Goal: Task Accomplishment & Management: Complete application form

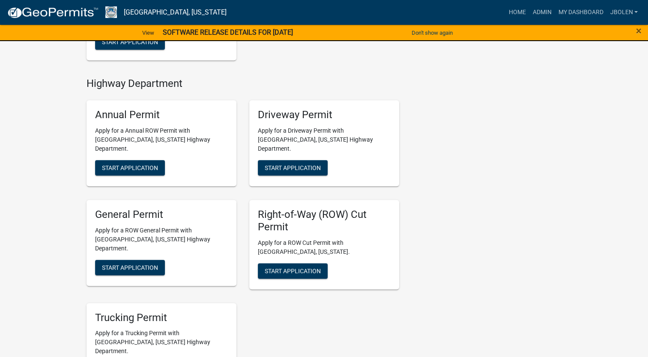
scroll to position [514, 0]
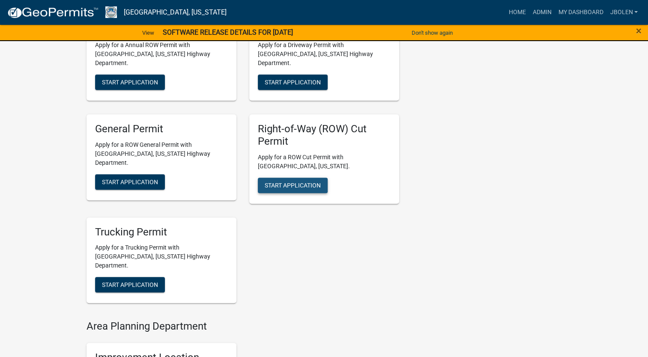
click at [281, 182] on span "Start Application" at bounding box center [293, 185] width 56 height 7
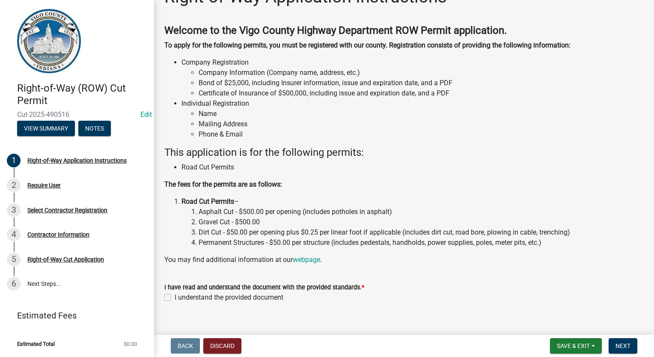
scroll to position [36, 0]
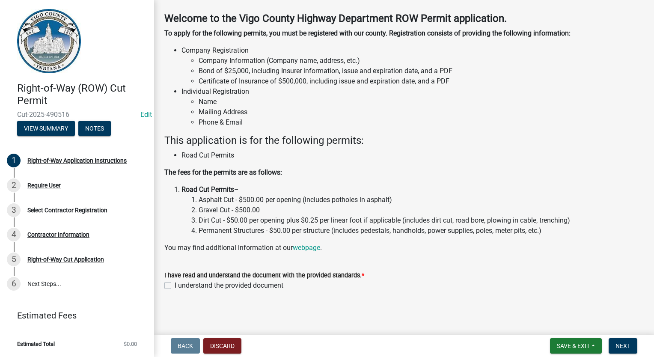
click at [175, 286] on label "I understand the provided document" at bounding box center [229, 285] width 109 height 10
click at [175, 286] on input "I understand the provided document" at bounding box center [178, 283] width 6 height 6
checkbox input "true"
click at [634, 349] on button "Next" at bounding box center [623, 345] width 29 height 15
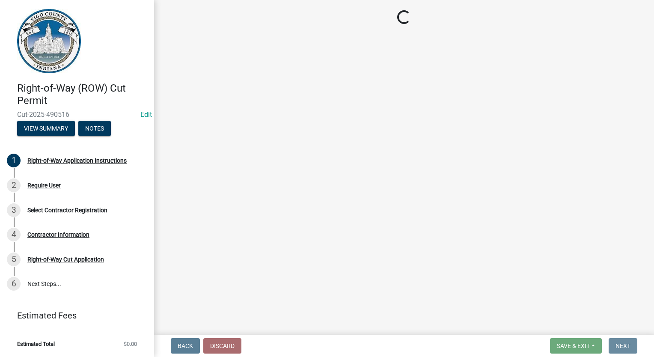
scroll to position [0, 0]
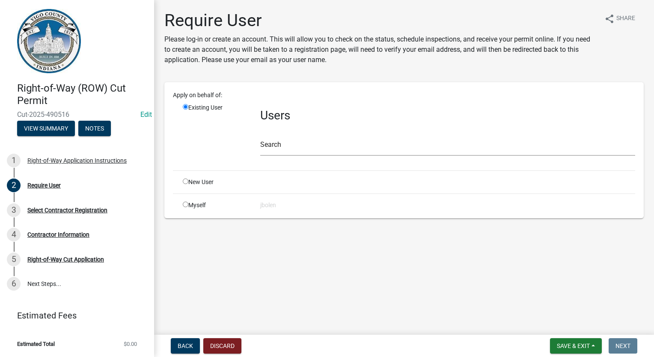
click at [185, 207] on div "Myself" at bounding box center [214, 205] width 77 height 9
click at [187, 203] on input "radio" at bounding box center [186, 205] width 6 height 6
radio input "true"
radio input "false"
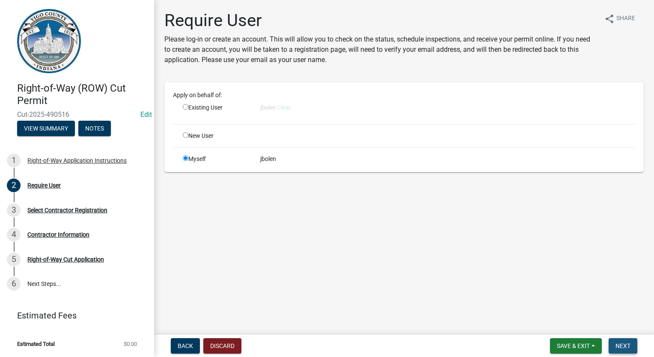
click at [631, 341] on button "Next" at bounding box center [623, 345] width 29 height 15
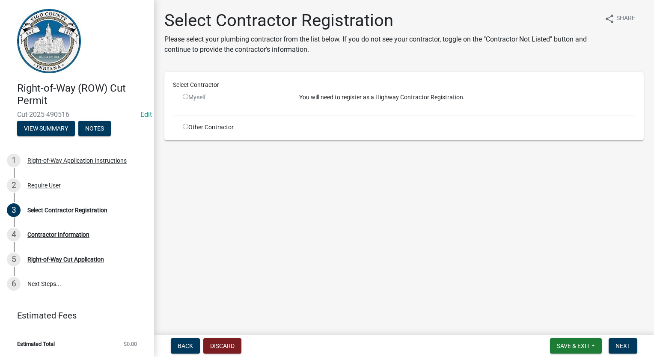
click at [185, 126] on input "radio" at bounding box center [186, 127] width 6 height 6
radio input "true"
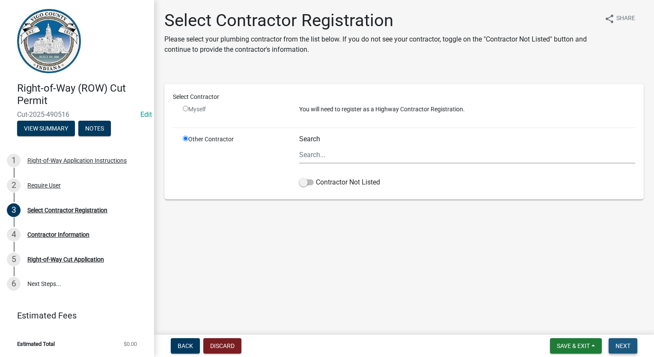
click at [623, 345] on span "Next" at bounding box center [623, 345] width 15 height 7
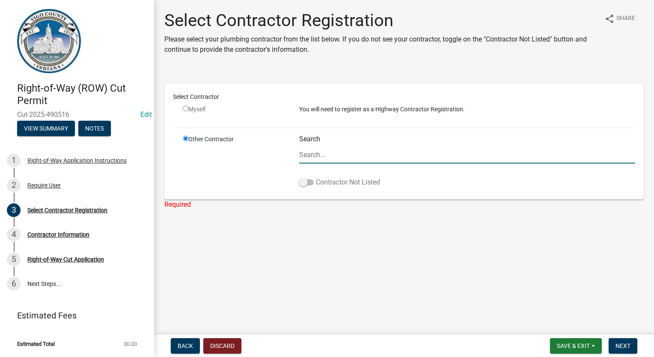
click at [310, 184] on span at bounding box center [306, 182] width 15 height 6
click at [316, 177] on input "Contractor Not Listed" at bounding box center [316, 177] width 0 height 0
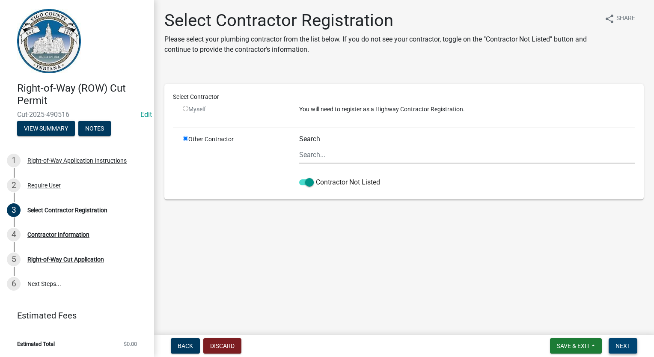
click at [622, 341] on button "Next" at bounding box center [623, 345] width 29 height 15
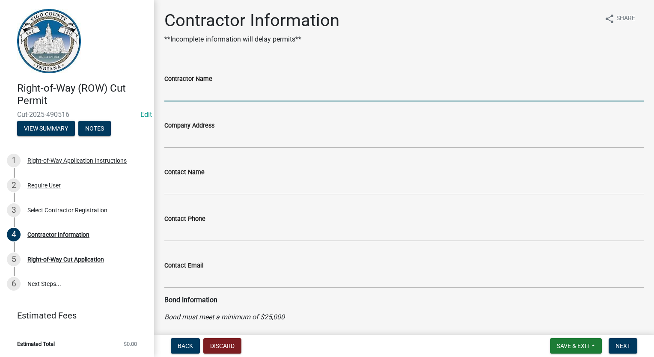
click at [223, 95] on input "Contractor Name" at bounding box center [403, 93] width 479 height 18
type input "f"
type input "FRONTIER COMMUNICATIONS"
click at [625, 347] on span "Next" at bounding box center [623, 345] width 15 height 7
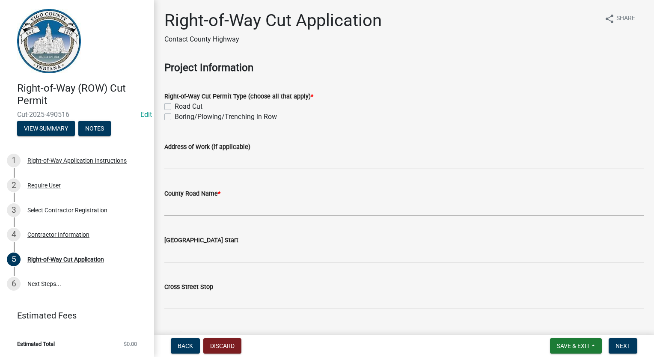
click at [175, 119] on label "Boring/Plowing/Trenching in Row" at bounding box center [226, 117] width 102 height 10
click at [175, 117] on input "Boring/Plowing/Trenching in Row" at bounding box center [178, 115] width 6 height 6
checkbox input "true"
checkbox input "false"
checkbox input "true"
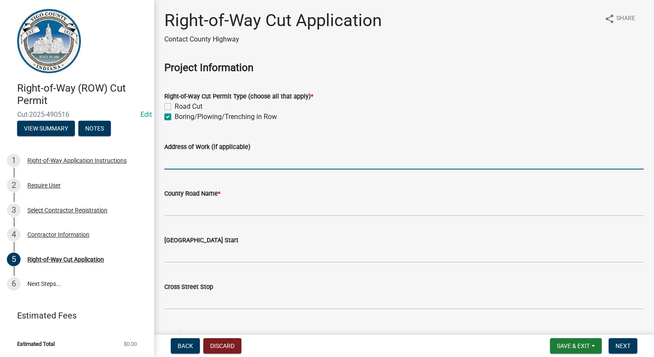
click at [200, 164] on input "Address of Work (if applicable)" at bounding box center [403, 161] width 479 height 18
type input "1722 W CURRY"
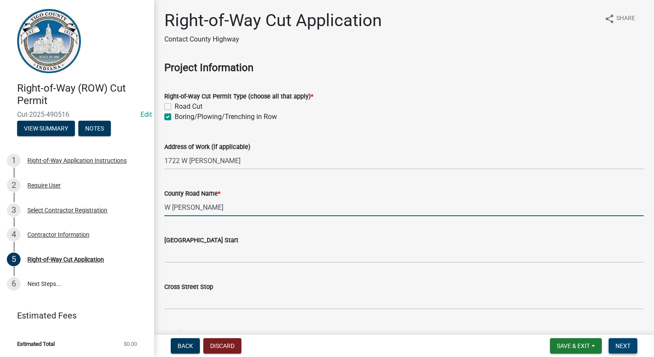
type input "W CURRY"
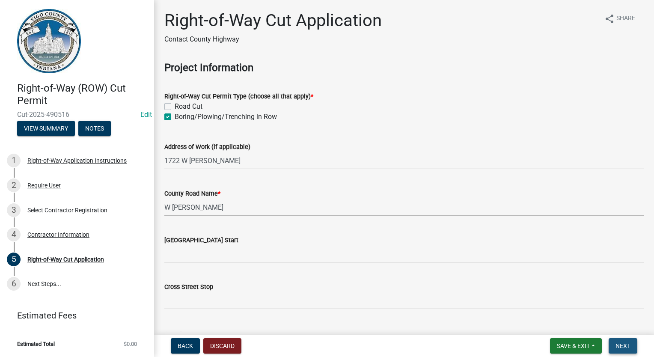
click at [622, 348] on span "Next" at bounding box center [623, 345] width 15 height 7
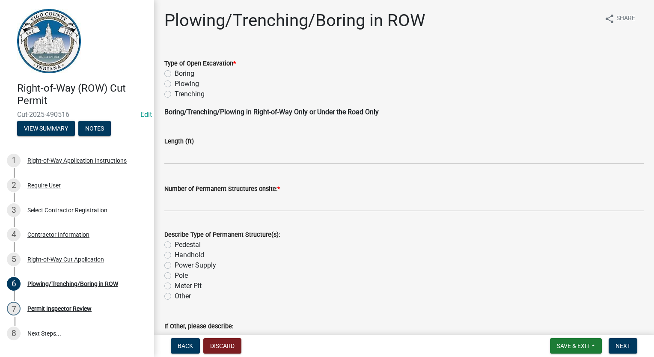
click at [175, 71] on label "Boring" at bounding box center [185, 73] width 20 height 10
click at [175, 71] on input "Boring" at bounding box center [178, 71] width 6 height 6
radio input "true"
click at [192, 161] on input "text" at bounding box center [403, 155] width 479 height 18
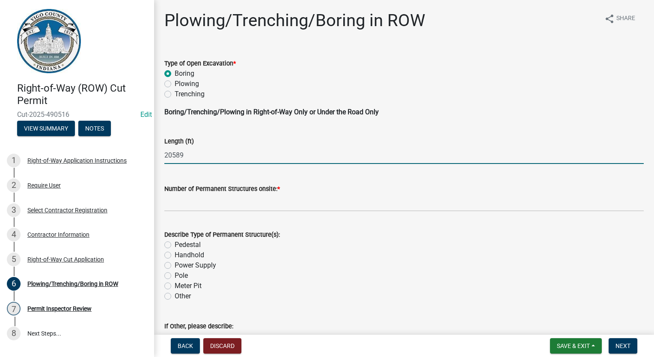
type input "20589"
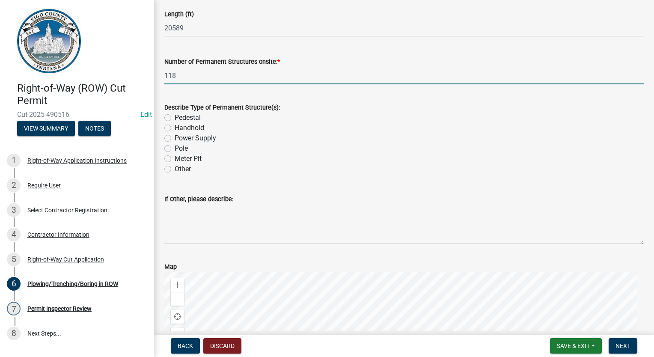
scroll to position [128, 0]
type input "118"
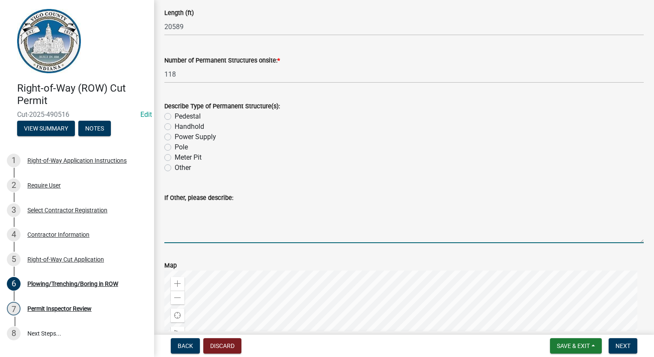
click at [196, 224] on textarea "If Other, please describe:" at bounding box center [403, 223] width 479 height 40
type textarea "13 RB, 71 HH, 15 FP, 32 TP"
click at [625, 347] on span "Next" at bounding box center [623, 345] width 15 height 7
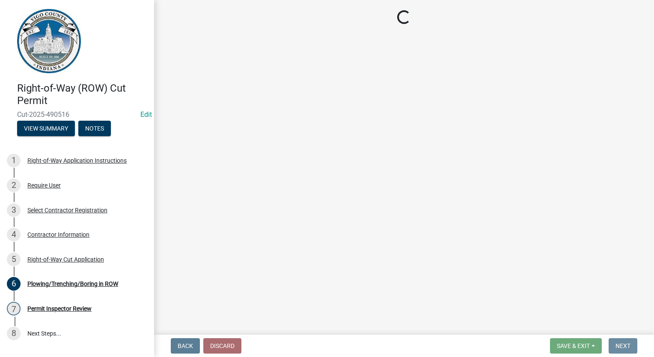
scroll to position [0, 0]
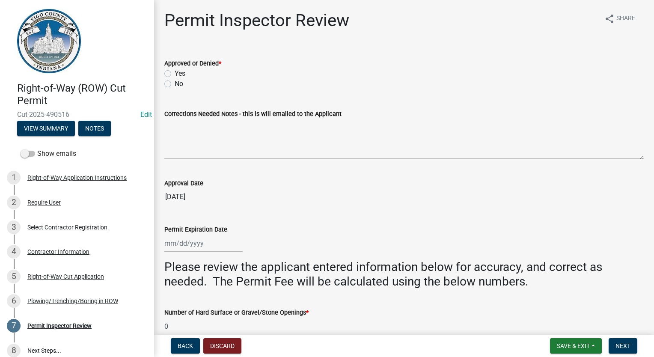
click at [175, 70] on label "Yes" at bounding box center [180, 73] width 11 height 10
click at [175, 70] on input "Yes" at bounding box center [178, 71] width 6 height 6
radio input "true"
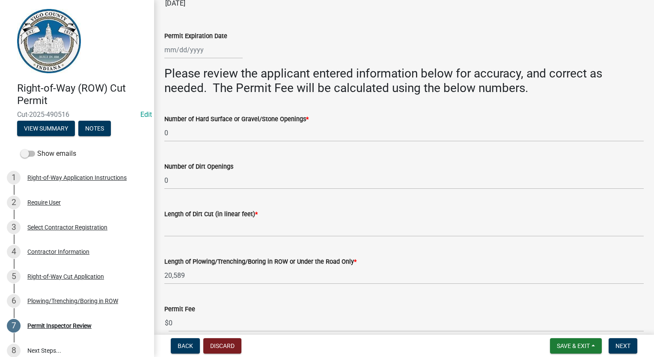
scroll to position [199, 0]
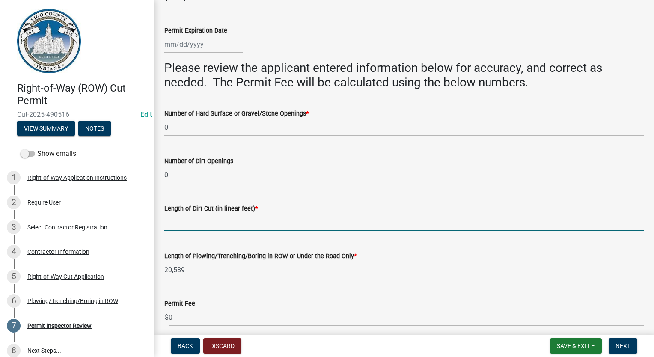
click at [196, 223] on input "Length of Dirt Cut (in linear feet) *" at bounding box center [403, 223] width 479 height 18
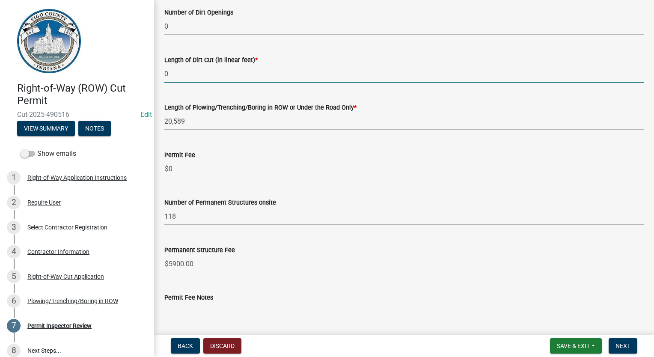
scroll to position [370, 0]
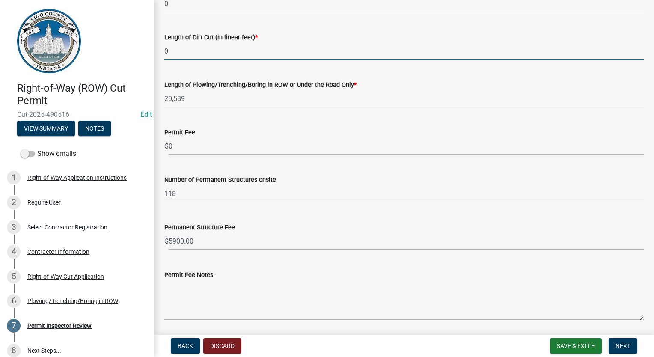
type input "0"
click at [195, 149] on input "0" at bounding box center [406, 146] width 475 height 18
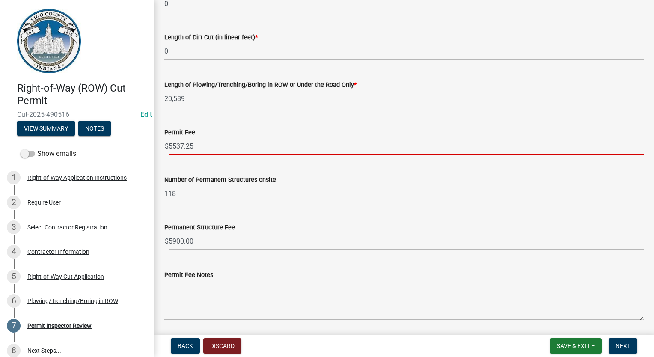
type input "5537.25"
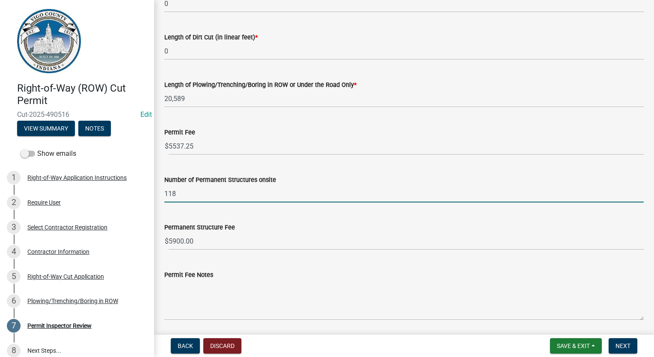
drag, startPoint x: 170, startPoint y: 194, endPoint x: 147, endPoint y: 194, distance: 22.7
click at [147, 194] on div "Right-of-Way (ROW) Cut Permit Cut-2025-490516 Edit View Summary Notes Show emai…" at bounding box center [327, 178] width 654 height 357
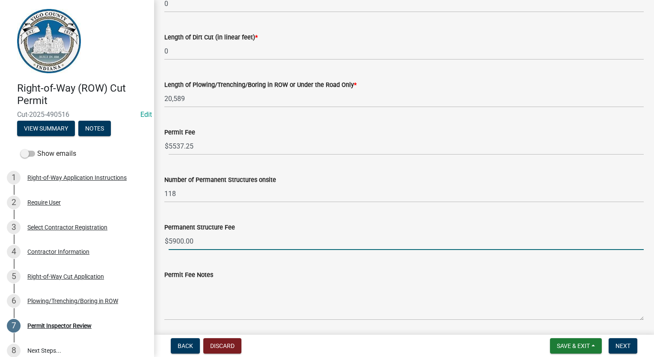
drag, startPoint x: 208, startPoint y: 241, endPoint x: 167, endPoint y: 234, distance: 42.2
click at [167, 234] on div "$ 5900.00" at bounding box center [403, 241] width 479 height 18
type input "3540"
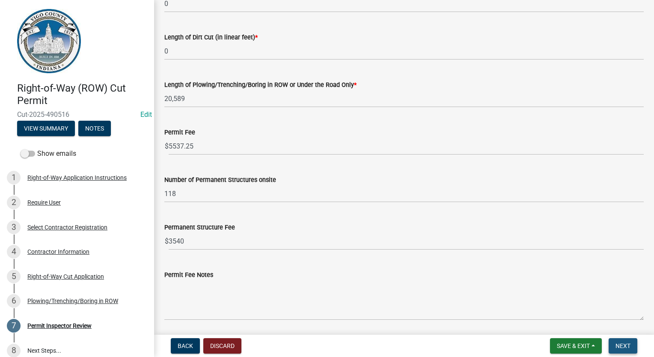
click at [623, 344] on span "Next" at bounding box center [623, 345] width 15 height 7
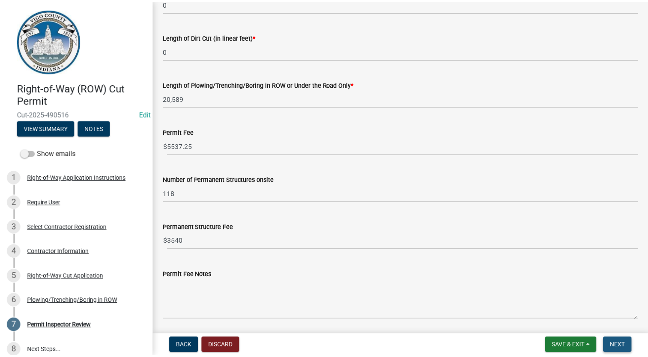
scroll to position [0, 0]
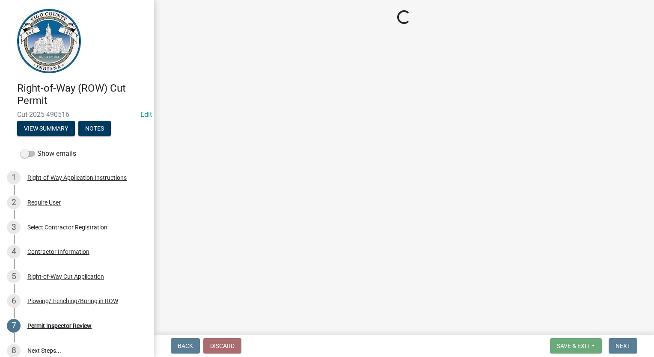
select select "3: 3"
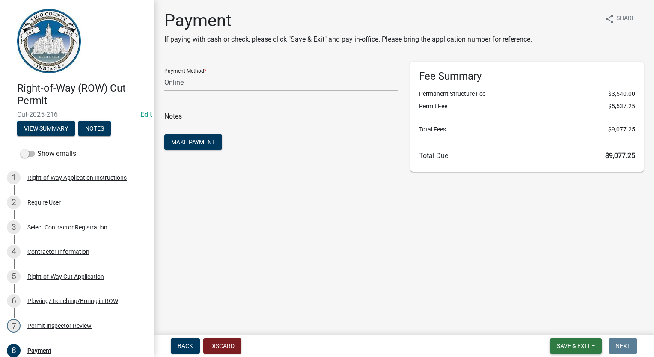
click at [578, 348] on span "Save & Exit" at bounding box center [573, 345] width 33 height 7
click at [575, 333] on button "Save & Exit" at bounding box center [567, 323] width 68 height 21
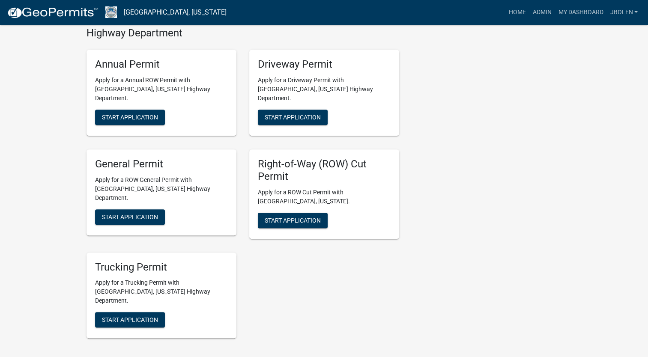
scroll to position [471, 0]
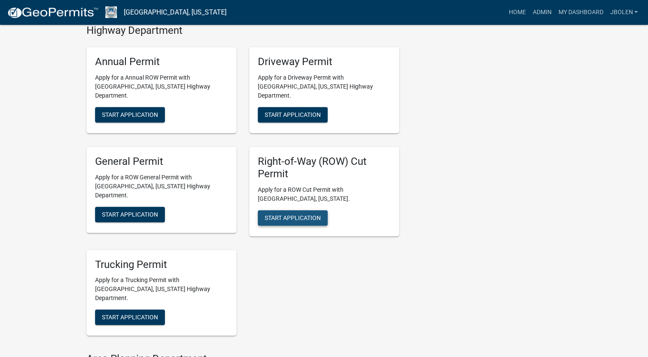
click at [301, 214] on span "Start Application" at bounding box center [293, 217] width 56 height 7
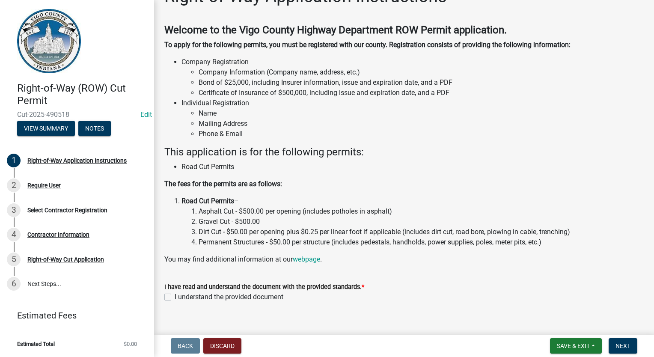
scroll to position [36, 0]
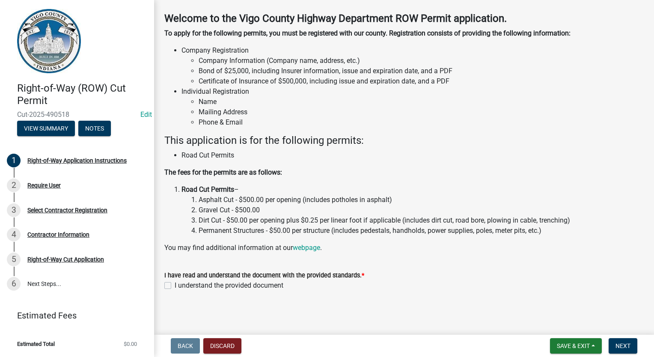
click at [175, 285] on label "I understand the provided document" at bounding box center [229, 285] width 109 height 10
click at [175, 285] on input "I understand the provided document" at bounding box center [178, 283] width 6 height 6
checkbox input "true"
click at [627, 344] on span "Next" at bounding box center [623, 345] width 15 height 7
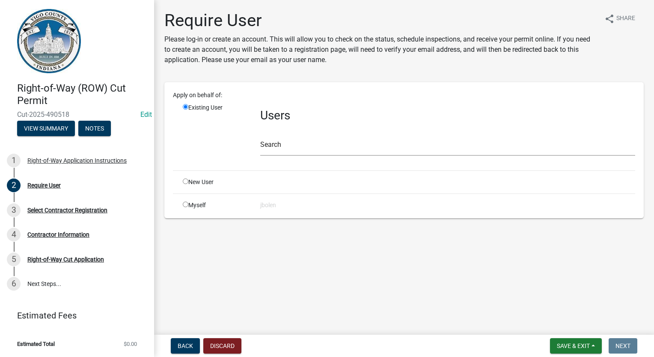
click at [187, 205] on input "radio" at bounding box center [186, 205] width 6 height 6
radio input "true"
radio input "false"
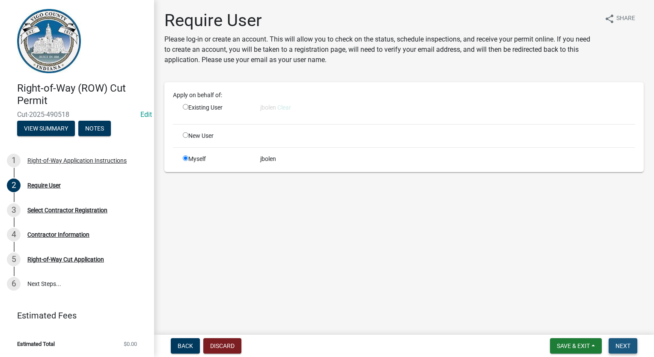
click at [615, 346] on button "Next" at bounding box center [623, 345] width 29 height 15
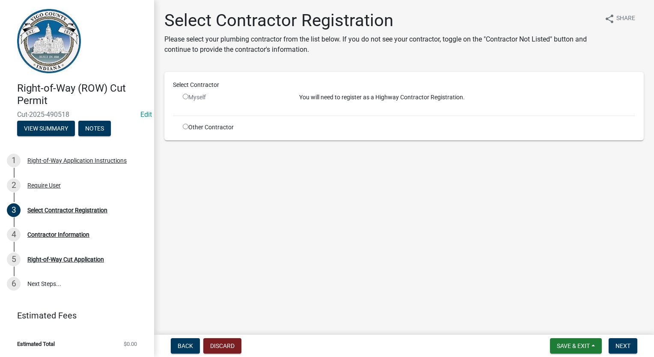
click at [185, 126] on input "radio" at bounding box center [186, 127] width 6 height 6
radio input "true"
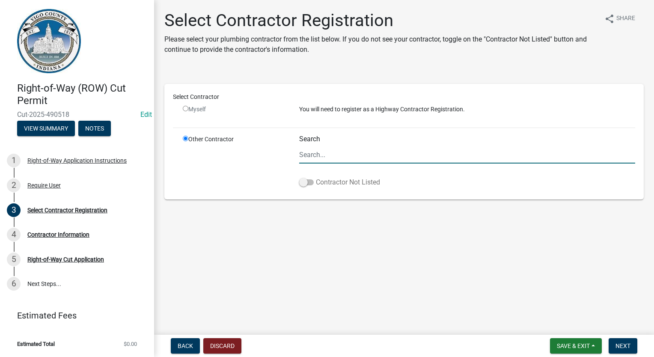
click at [305, 182] on span at bounding box center [306, 182] width 15 height 6
click at [316, 177] on input "Contractor Not Listed" at bounding box center [316, 177] width 0 height 0
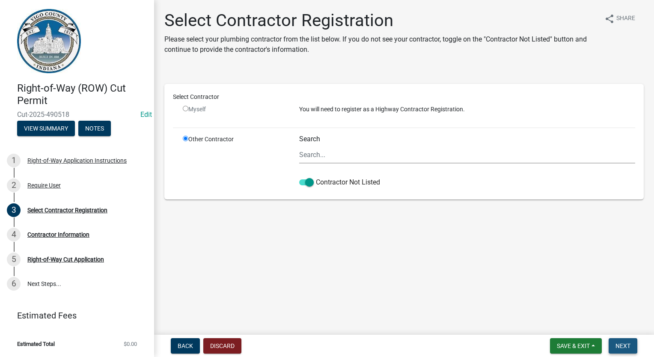
click at [629, 343] on span "Next" at bounding box center [623, 345] width 15 height 7
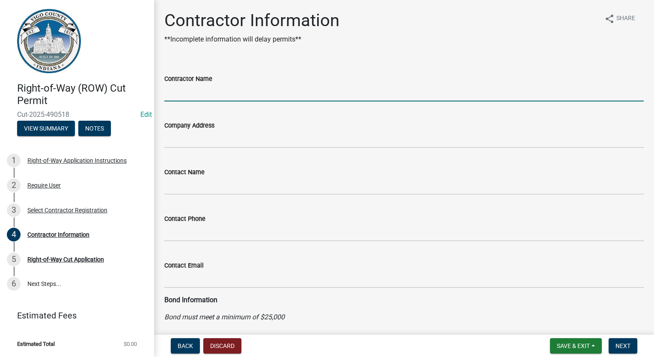
click at [201, 94] on input "Contractor Name" at bounding box center [403, 93] width 479 height 18
type input "FRONTIER COMMUNICATIONS"
click at [625, 348] on span "Next" at bounding box center [623, 345] width 15 height 7
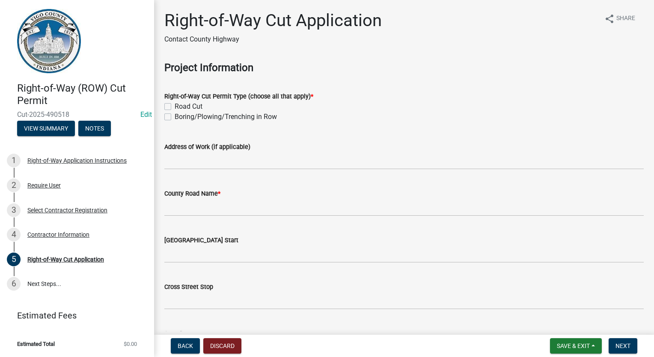
click at [175, 117] on label "Boring/Plowing/Trenching in Row" at bounding box center [226, 117] width 102 height 10
click at [175, 117] on input "Boring/Plowing/Trenching in Row" at bounding box center [178, 115] width 6 height 6
checkbox input "true"
checkbox input "false"
checkbox input "true"
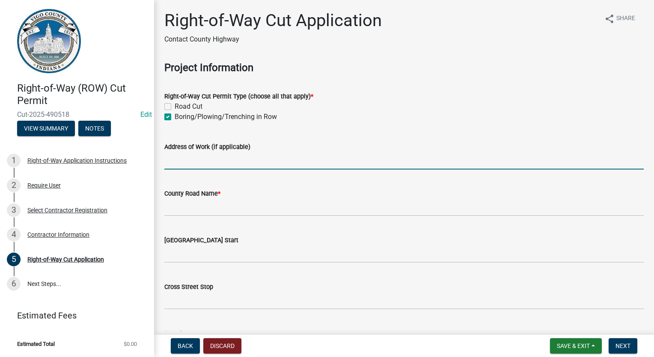
click at [169, 164] on input "Address of Work (if applicable)" at bounding box center [403, 161] width 479 height 18
type input "3263 W 75 1/2 DRIVER"
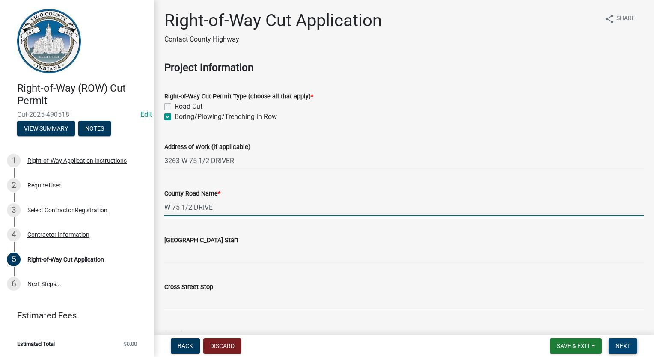
type input "W 75 1/2 DRIVE"
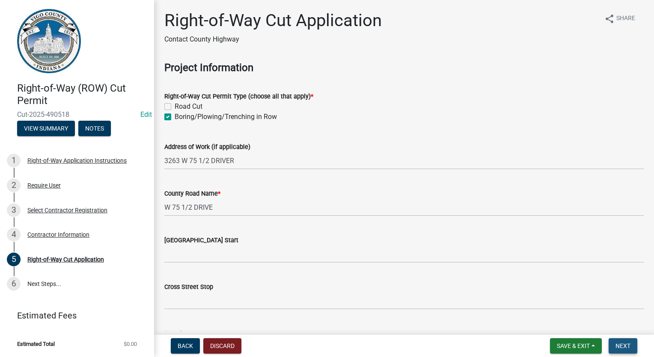
click at [622, 351] on button "Next" at bounding box center [623, 345] width 29 height 15
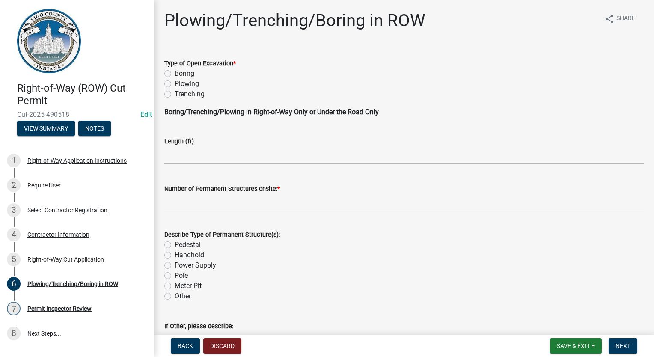
click at [175, 74] on label "Boring" at bounding box center [185, 73] width 20 height 10
click at [175, 74] on input "Boring" at bounding box center [178, 71] width 6 height 6
radio input "true"
click at [168, 152] on input "text" at bounding box center [403, 155] width 479 height 18
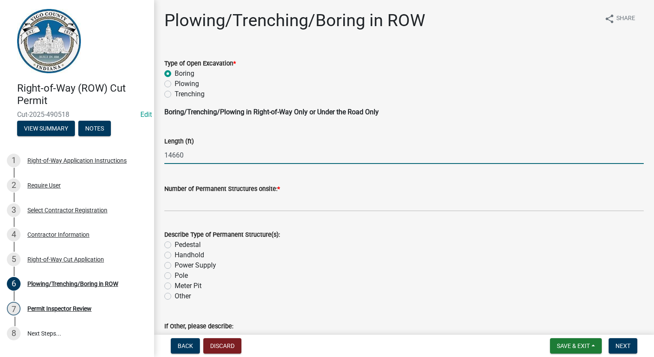
type input "14660"
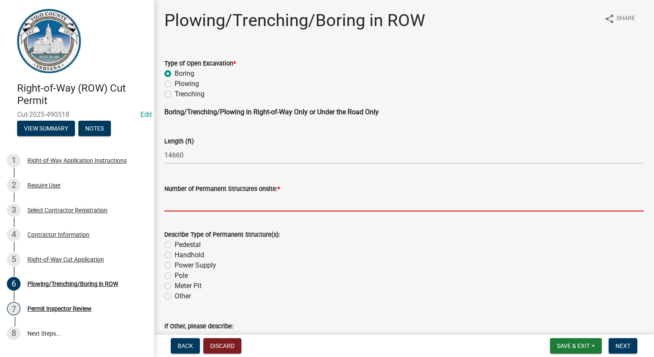
click at [176, 202] on input "text" at bounding box center [403, 203] width 479 height 18
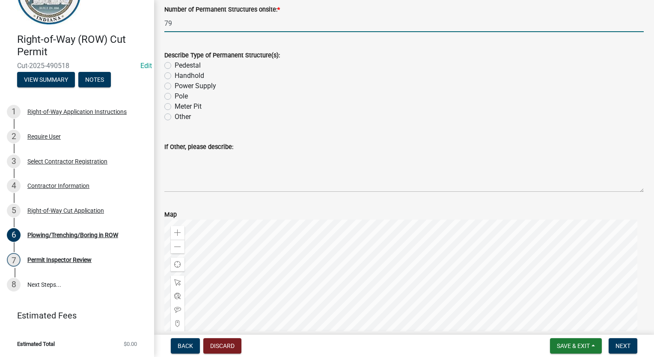
scroll to position [214, 0]
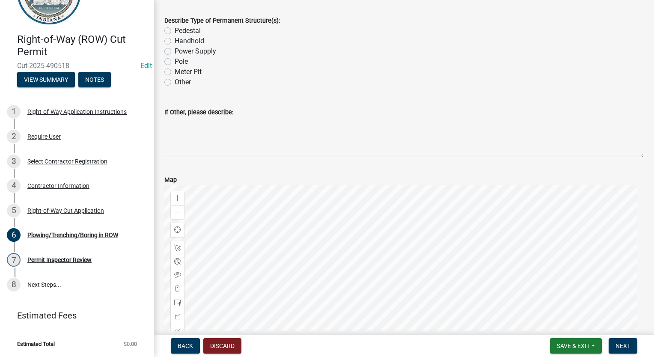
type input "79"
drag, startPoint x: 222, startPoint y: 141, endPoint x: 221, endPoint y: 132, distance: 8.6
click at [222, 140] on textarea "If Other, please describe:" at bounding box center [403, 137] width 479 height 40
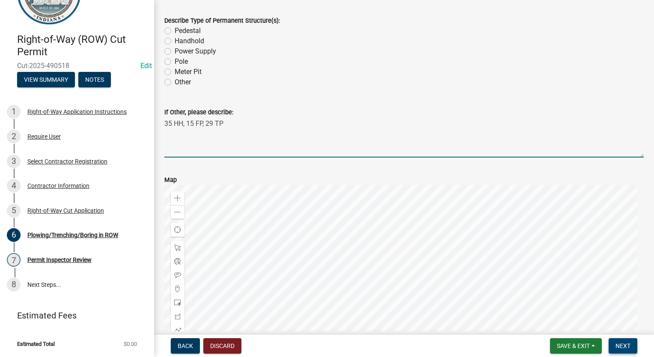
type textarea "35 HH, 15 FP, 29 TP"
click at [632, 347] on button "Next" at bounding box center [623, 345] width 29 height 15
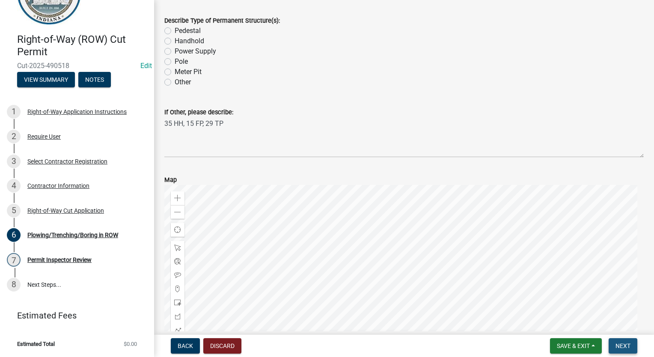
scroll to position [0, 0]
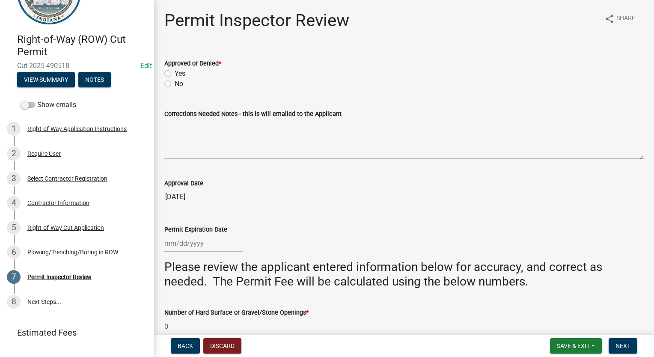
click at [175, 73] on label "Yes" at bounding box center [180, 73] width 11 height 10
click at [175, 73] on input "Yes" at bounding box center [178, 71] width 6 height 6
radio input "true"
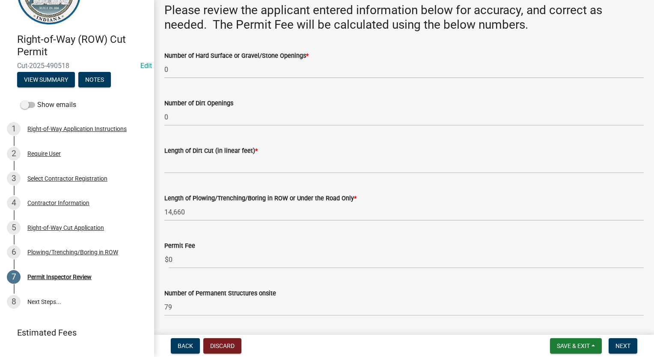
scroll to position [242, 0]
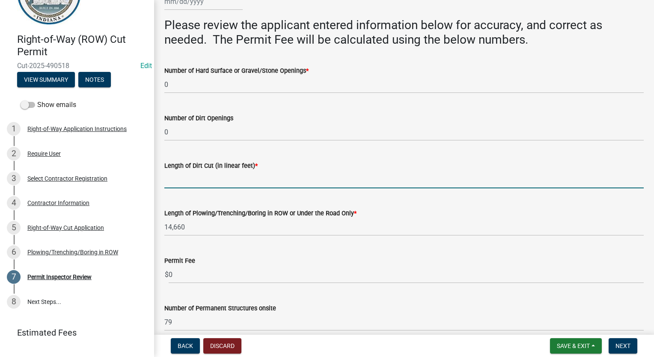
click at [184, 175] on input "Length of Dirt Cut (in linear feet) *" at bounding box center [403, 180] width 479 height 18
type input "0"
select select "10"
select select "2025"
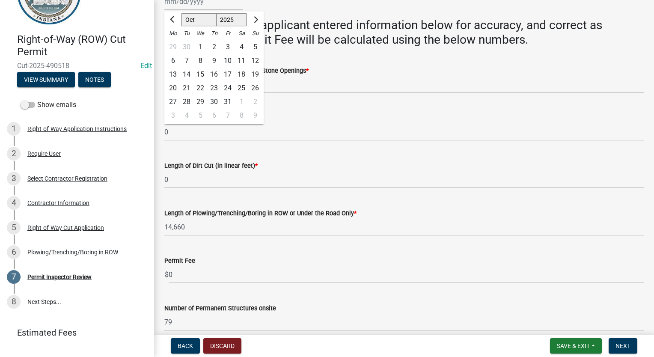
click at [269, 191] on wm-data-entity-input "Length of Dirt Cut (in linear feet) * 0" at bounding box center [403, 173] width 479 height 48
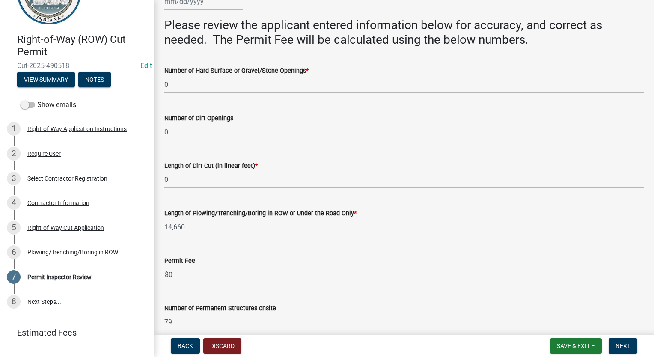
click at [205, 278] on input "0" at bounding box center [406, 275] width 475 height 18
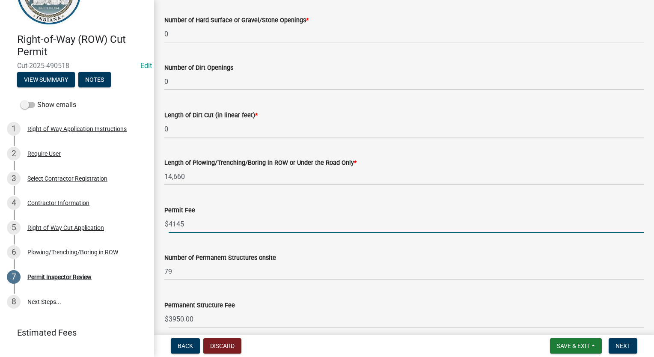
scroll to position [399, 0]
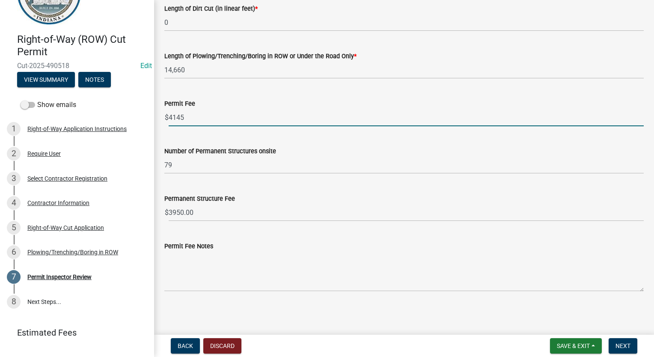
type input "4145"
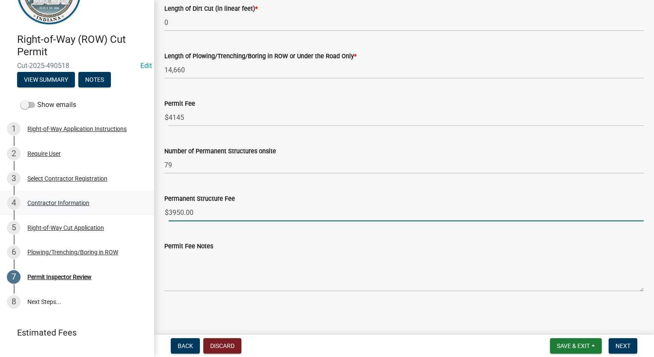
drag, startPoint x: 222, startPoint y: 212, endPoint x: 144, endPoint y: 213, distance: 77.9
click at [144, 213] on div "Right-of-Way (ROW) Cut Permit Cut-2025-490518 Edit View Summary Notes Show emai…" at bounding box center [327, 178] width 654 height 357
type input "2370"
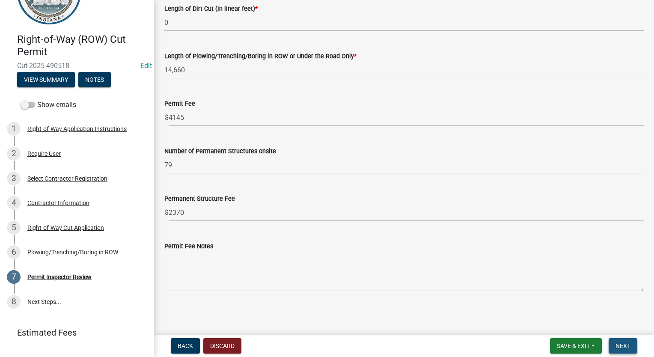
click at [620, 351] on button "Next" at bounding box center [623, 345] width 29 height 15
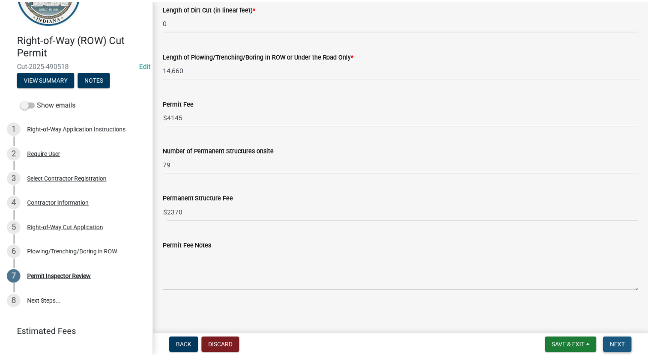
scroll to position [0, 0]
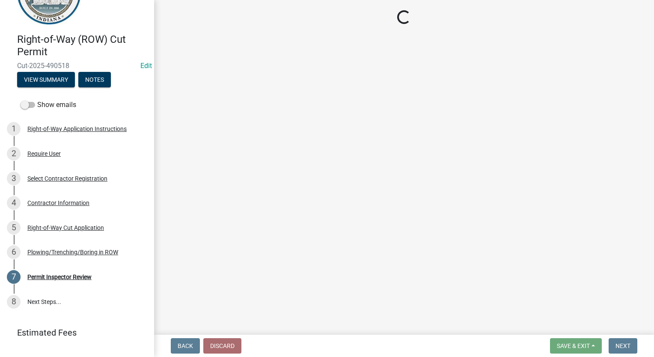
select select "3: 3"
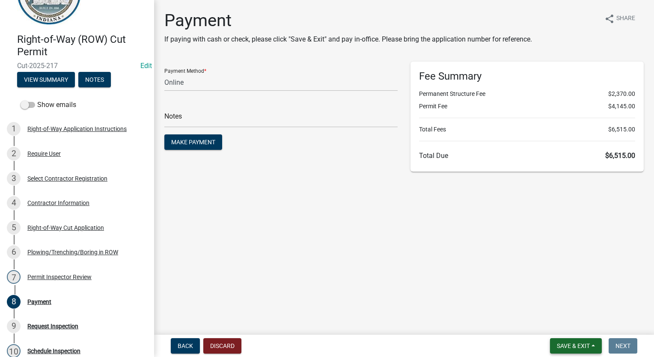
click at [565, 342] on span "Save & Exit" at bounding box center [573, 345] width 33 height 7
click at [571, 326] on button "Save & Exit" at bounding box center [567, 323] width 68 height 21
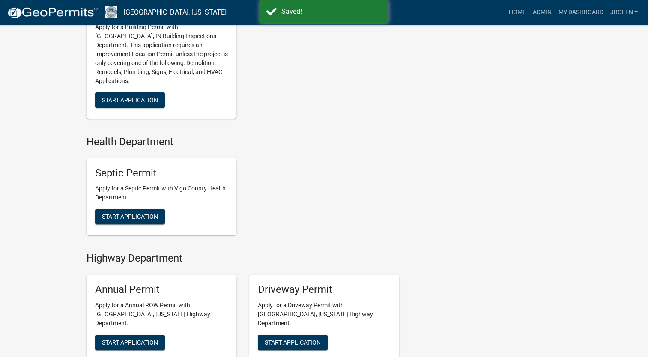
scroll to position [385, 0]
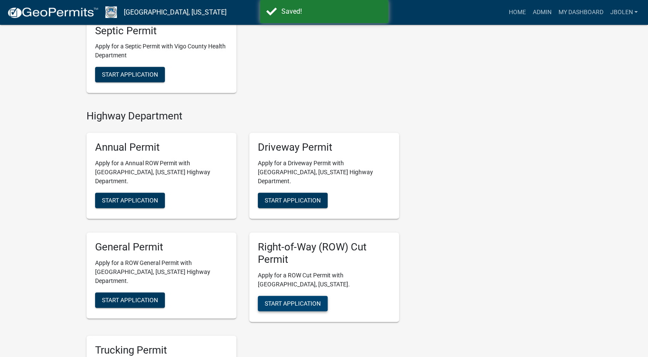
click at [277, 300] on span "Start Application" at bounding box center [293, 303] width 56 height 7
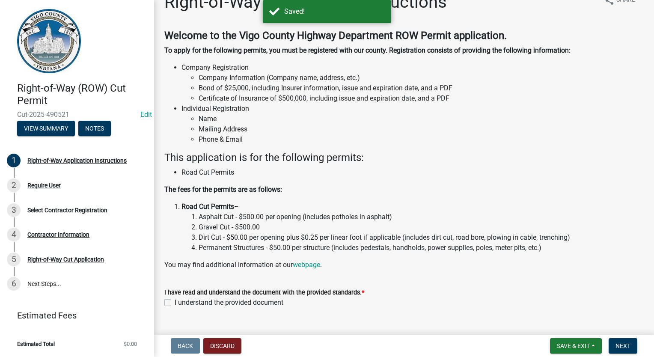
scroll to position [36, 0]
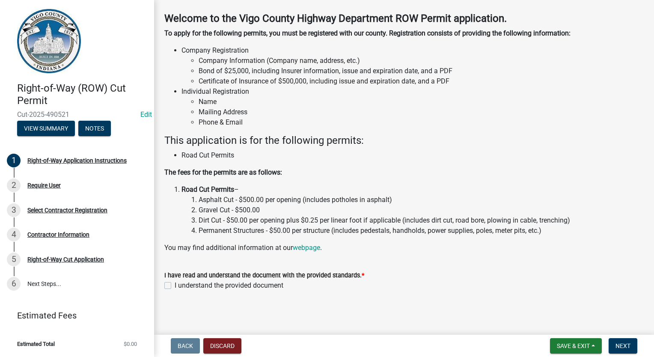
click at [175, 283] on label "I understand the provided document" at bounding box center [229, 285] width 109 height 10
click at [175, 283] on input "I understand the provided document" at bounding box center [178, 283] width 6 height 6
checkbox input "true"
click at [616, 342] on button "Next" at bounding box center [623, 345] width 29 height 15
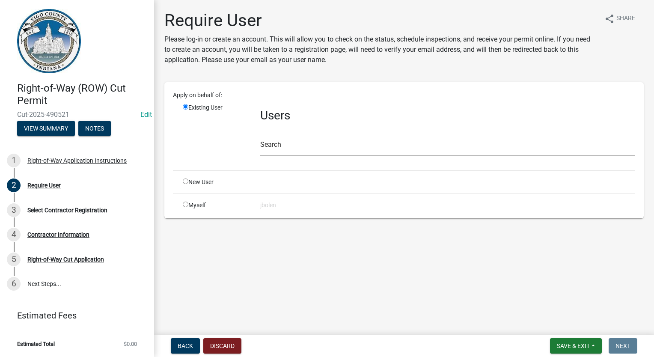
click at [185, 202] on input "radio" at bounding box center [186, 205] width 6 height 6
radio input "true"
radio input "false"
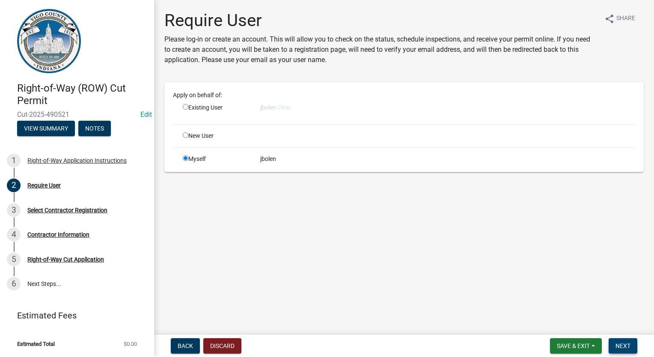
click at [631, 351] on button "Next" at bounding box center [623, 345] width 29 height 15
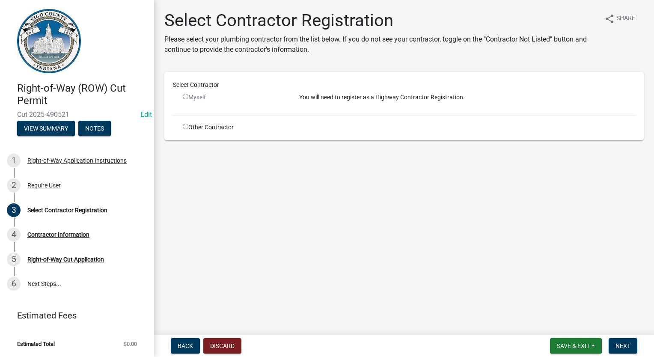
click at [185, 127] on input "radio" at bounding box center [186, 127] width 6 height 6
radio input "true"
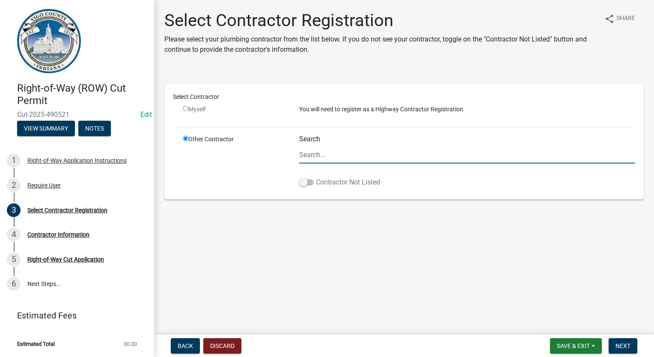
click at [308, 183] on span at bounding box center [306, 182] width 15 height 6
click at [316, 177] on input "Contractor Not Listed" at bounding box center [316, 177] width 0 height 0
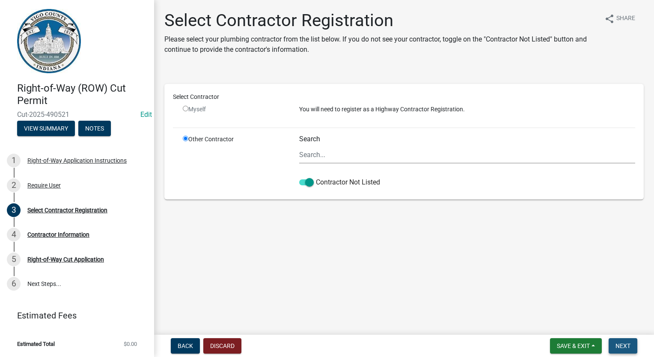
click at [625, 342] on span "Next" at bounding box center [623, 345] width 15 height 7
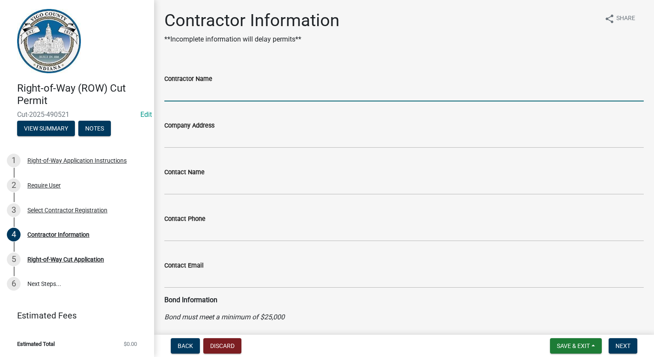
click at [205, 100] on input "Contractor Name" at bounding box center [403, 93] width 479 height 18
type input "FRONTIER COMMUNICATIONS"
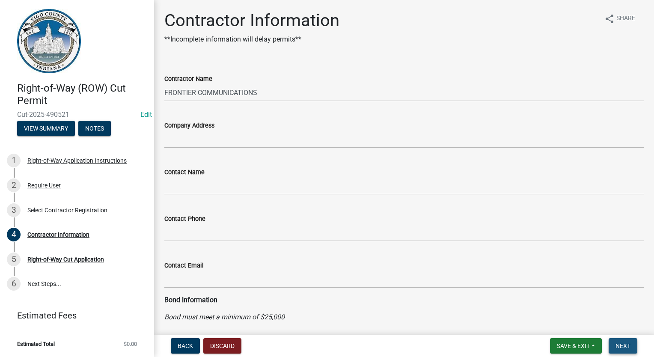
click at [629, 350] on button "Next" at bounding box center [623, 345] width 29 height 15
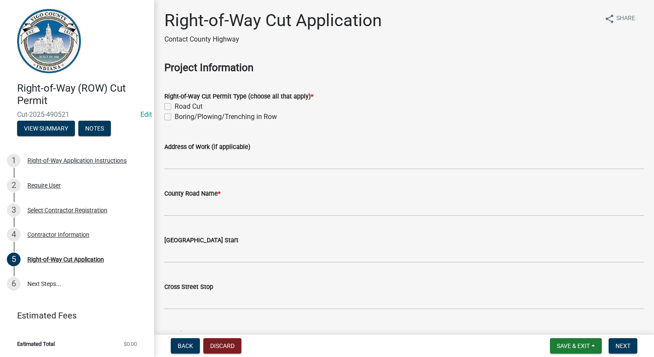
click at [175, 118] on label "Boring/Plowing/Trenching in Row" at bounding box center [226, 117] width 102 height 10
click at [175, 117] on input "Boring/Plowing/Trenching in Row" at bounding box center [178, 115] width 6 height 6
checkbox input "true"
checkbox input "false"
checkbox input "true"
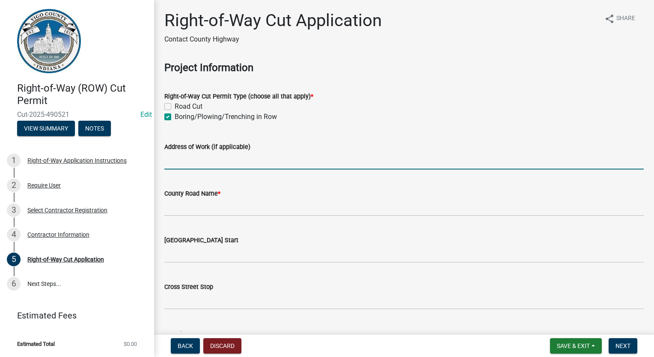
click at [172, 168] on input "Address of Work (if applicable)" at bounding box center [403, 161] width 479 height 18
type input "2162 W 11TH DRIVE"
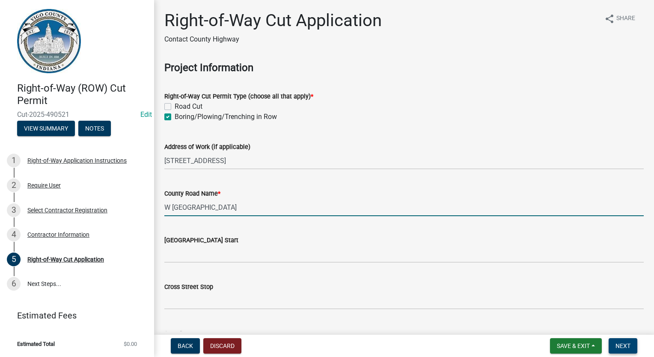
type input "W 11TH DRIVE"
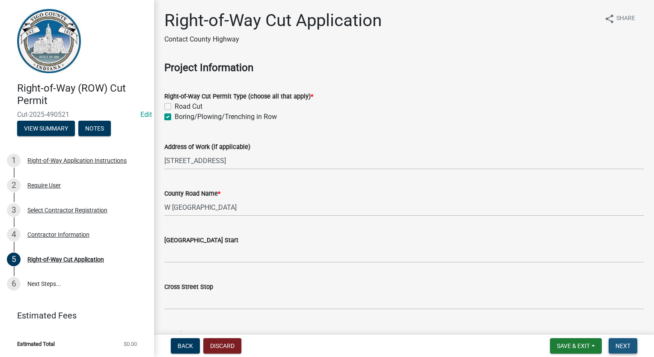
click at [619, 342] on span "Next" at bounding box center [623, 345] width 15 height 7
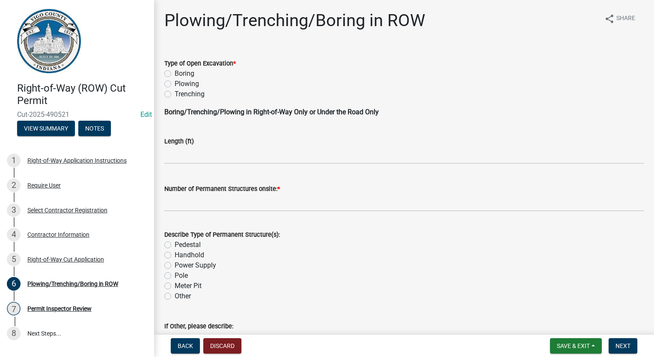
click at [175, 74] on label "Boring" at bounding box center [185, 73] width 20 height 10
click at [175, 74] on input "Boring" at bounding box center [178, 71] width 6 height 6
radio input "true"
drag, startPoint x: 179, startPoint y: 159, endPoint x: 171, endPoint y: 150, distance: 11.8
click at [179, 159] on input "text" at bounding box center [403, 155] width 479 height 18
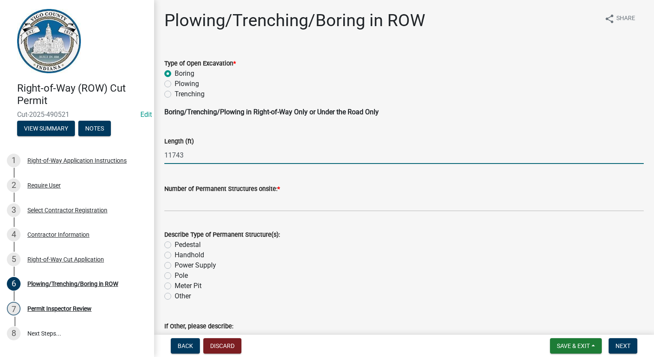
type input "11743"
click at [236, 210] on input "text" at bounding box center [403, 203] width 479 height 18
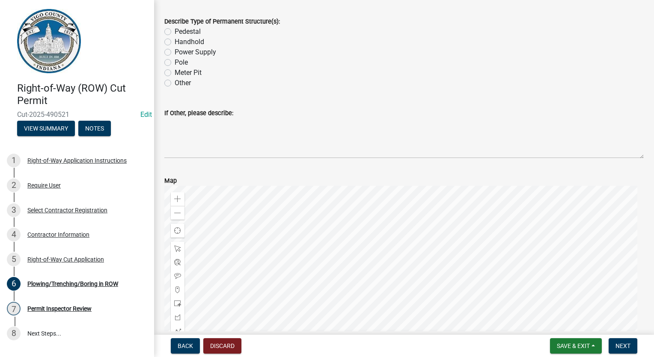
scroll to position [214, 0]
type input "85"
click at [253, 149] on textarea "If Other, please describe:" at bounding box center [403, 137] width 479 height 40
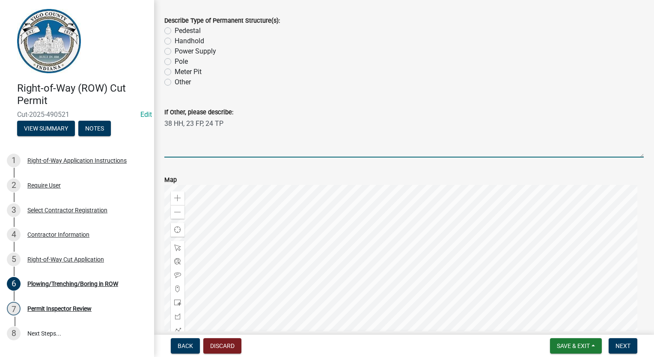
scroll to position [385, 0]
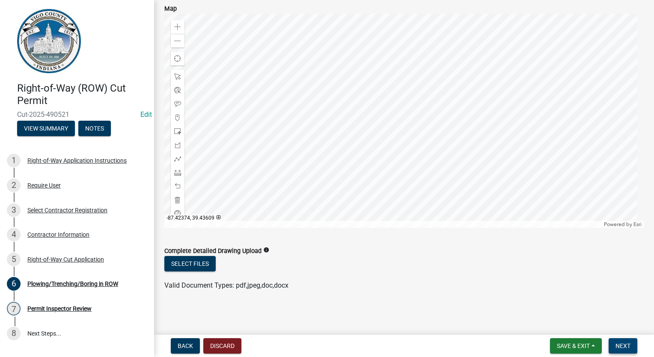
type textarea "38 HH, 23 FP, 24 TP"
click at [627, 345] on span "Next" at bounding box center [623, 345] width 15 height 7
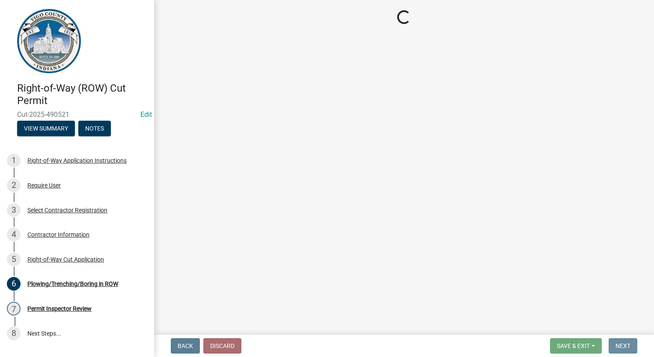
scroll to position [0, 0]
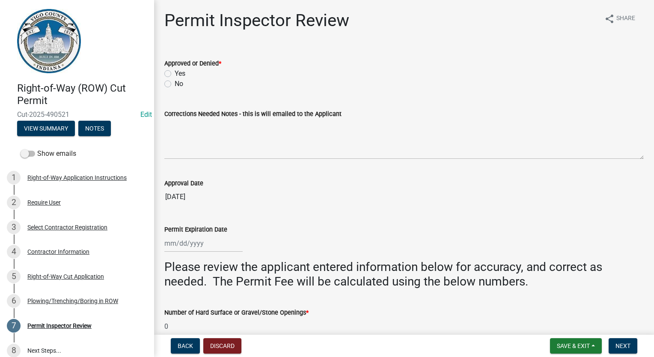
click at [175, 77] on label "Yes" at bounding box center [180, 73] width 11 height 10
click at [175, 74] on input "Yes" at bounding box center [178, 71] width 6 height 6
radio input "true"
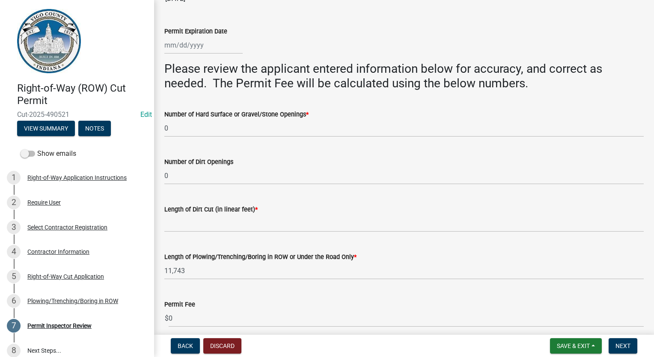
scroll to position [242, 0]
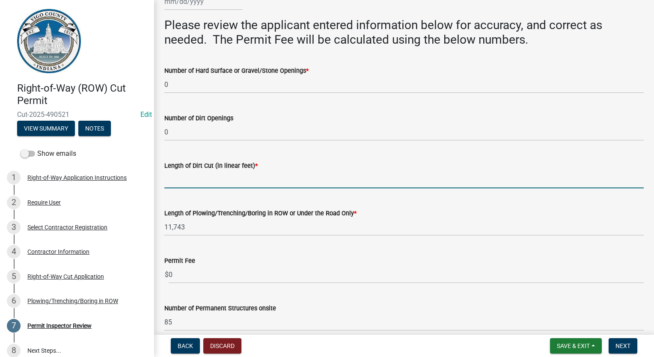
click at [194, 185] on input "Length of Dirt Cut (in linear feet) *" at bounding box center [403, 180] width 479 height 18
type input "0"
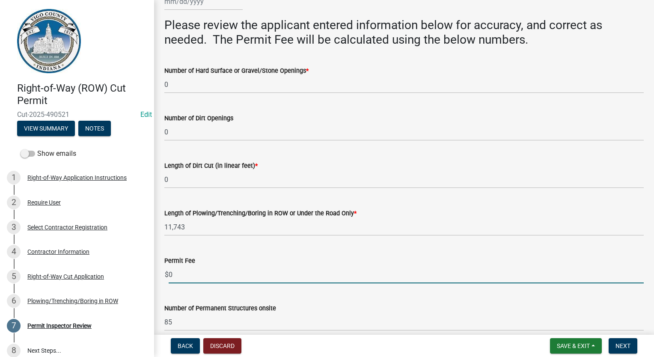
click at [216, 273] on input "0" at bounding box center [406, 275] width 475 height 18
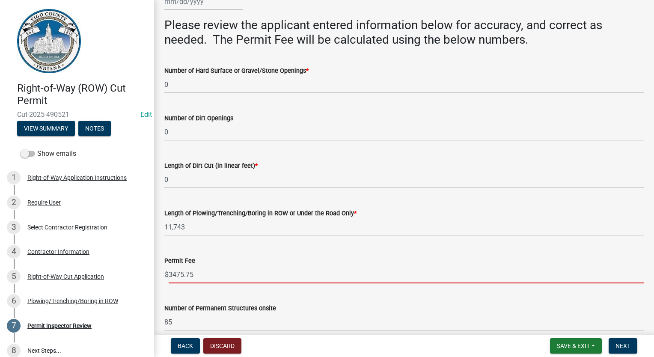
type input "3475.75"
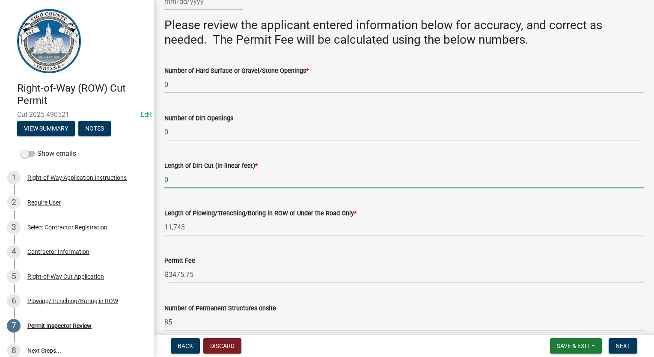
click at [429, 177] on input "0" at bounding box center [403, 180] width 479 height 18
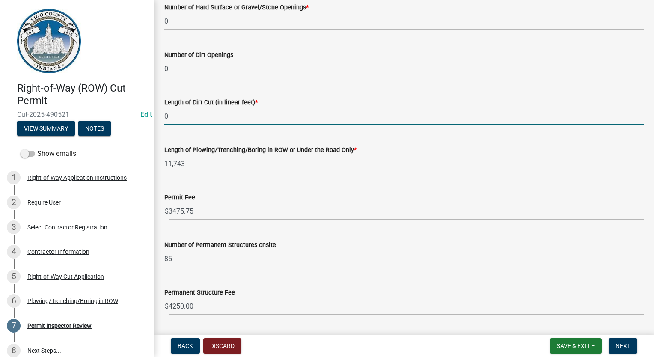
scroll to position [370, 0]
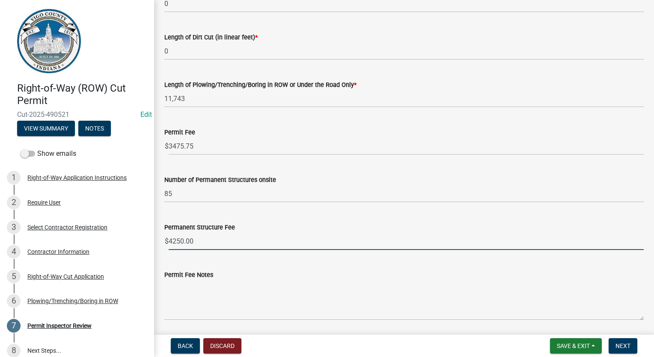
drag, startPoint x: 202, startPoint y: 247, endPoint x: 203, endPoint y: 241, distance: 5.2
click at [202, 246] on input "4250.00" at bounding box center [406, 241] width 475 height 18
drag, startPoint x: 203, startPoint y: 241, endPoint x: 154, endPoint y: 244, distance: 49.3
type input "2550"
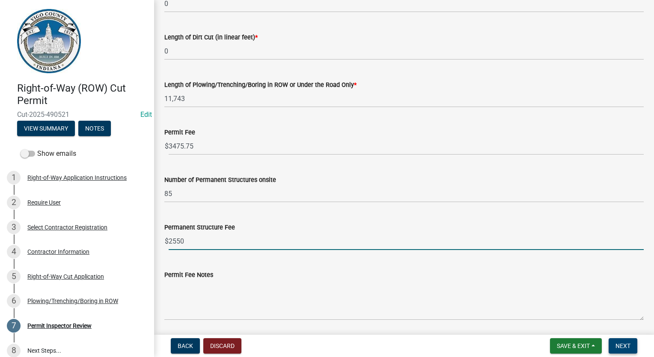
click at [618, 347] on span "Next" at bounding box center [623, 345] width 15 height 7
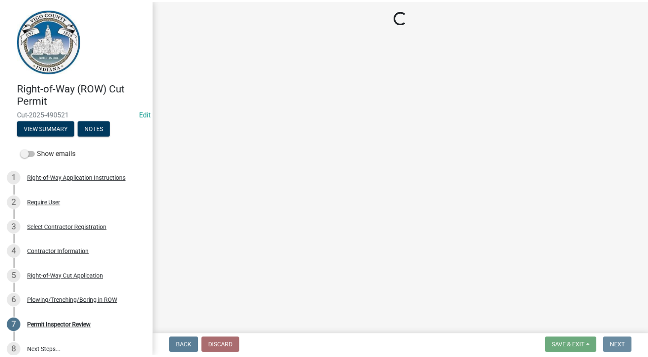
scroll to position [0, 0]
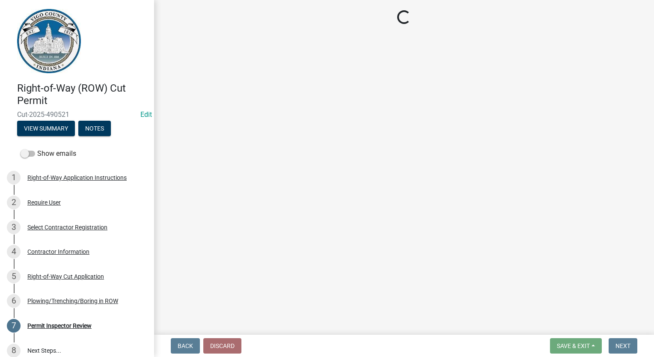
select select "3: 3"
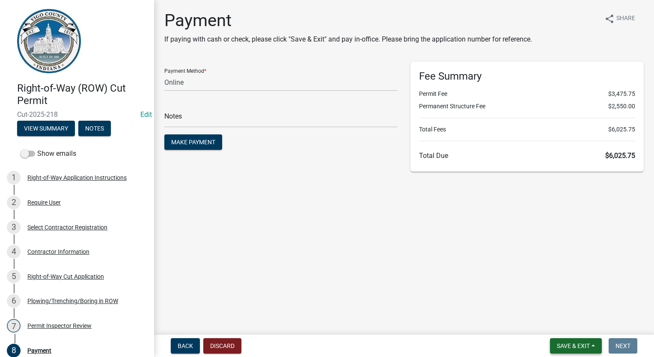
click at [569, 346] on span "Save & Exit" at bounding box center [573, 345] width 33 height 7
click at [574, 331] on button "Save & Exit" at bounding box center [567, 323] width 68 height 21
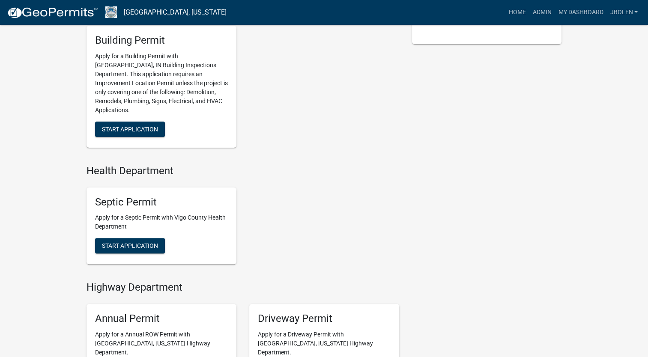
scroll to position [428, 0]
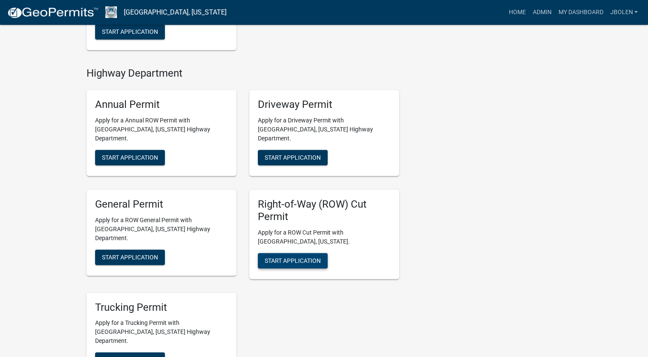
click at [301, 253] on button "Start Application" at bounding box center [293, 260] width 70 height 15
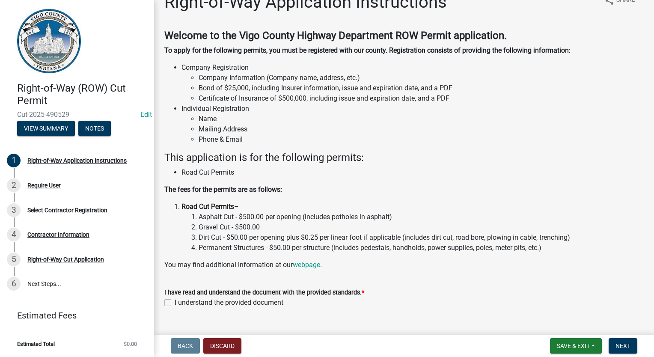
scroll to position [36, 0]
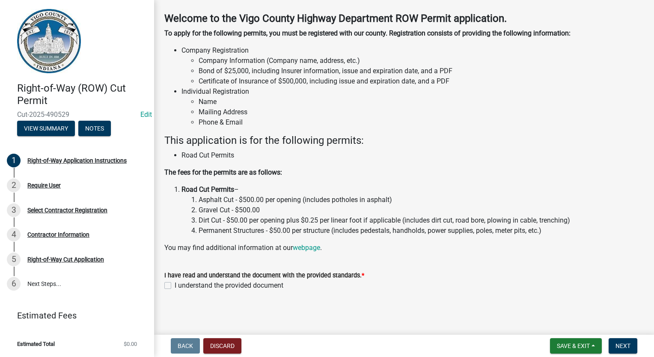
drag, startPoint x: 168, startPoint y: 287, endPoint x: 177, endPoint y: 283, distance: 10.2
click at [175, 287] on label "I understand the provided document" at bounding box center [229, 285] width 109 height 10
click at [175, 286] on input "I understand the provided document" at bounding box center [178, 283] width 6 height 6
checkbox input "true"
click at [634, 345] on button "Next" at bounding box center [623, 345] width 29 height 15
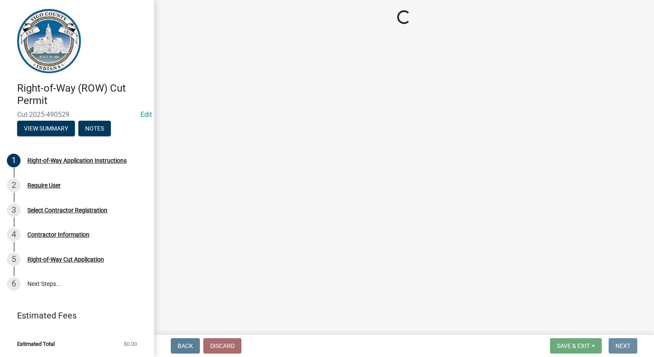
scroll to position [0, 0]
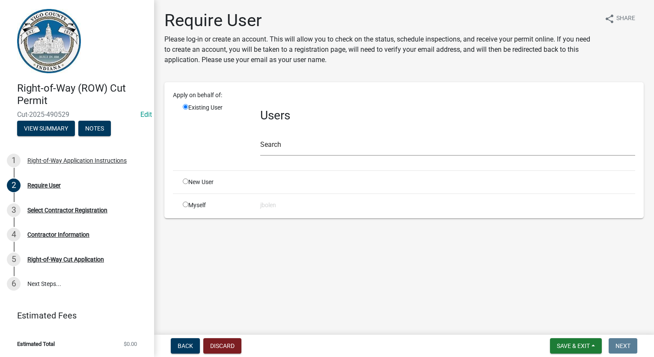
click at [185, 202] on input "radio" at bounding box center [186, 205] width 6 height 6
radio input "true"
radio input "false"
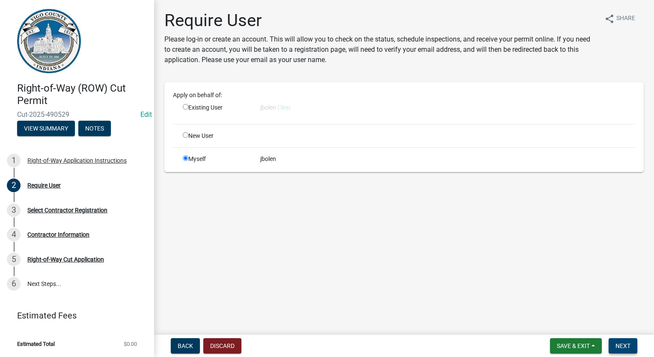
click at [631, 348] on button "Next" at bounding box center [623, 345] width 29 height 15
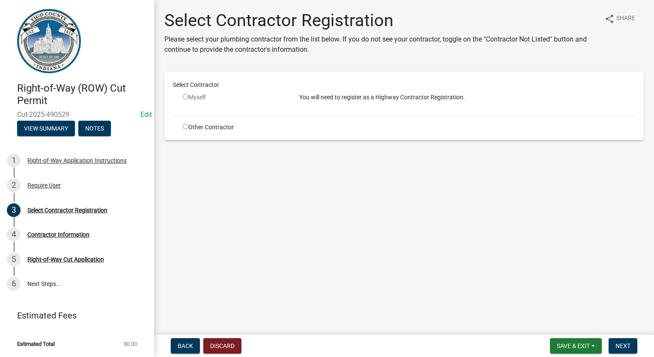
click at [185, 126] on input "radio" at bounding box center [186, 127] width 6 height 6
radio input "true"
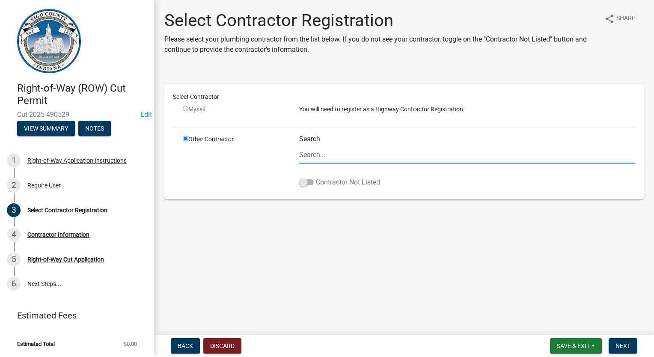
drag, startPoint x: 300, startPoint y: 185, endPoint x: 315, endPoint y: 181, distance: 15.4
click at [301, 185] on span at bounding box center [306, 182] width 15 height 6
click at [316, 177] on input "Contractor Not Listed" at bounding box center [316, 177] width 0 height 0
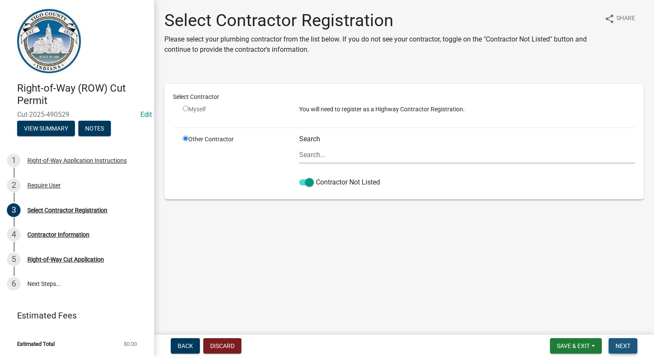
click at [624, 344] on span "Next" at bounding box center [623, 345] width 15 height 7
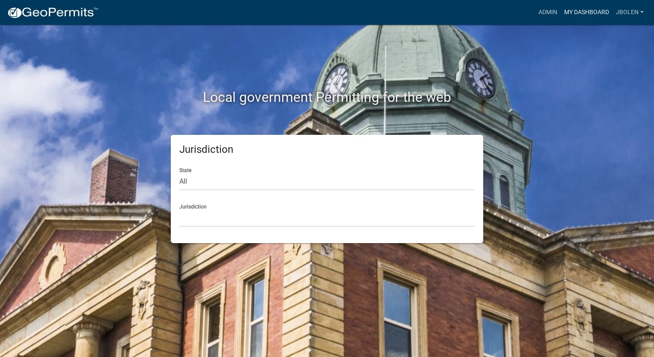
click at [581, 12] on link "My Dashboard" at bounding box center [587, 12] width 52 height 16
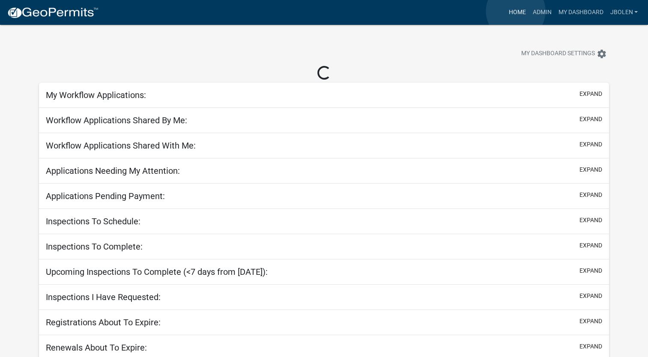
click at [515, 11] on link "Home" at bounding box center [517, 12] width 24 height 16
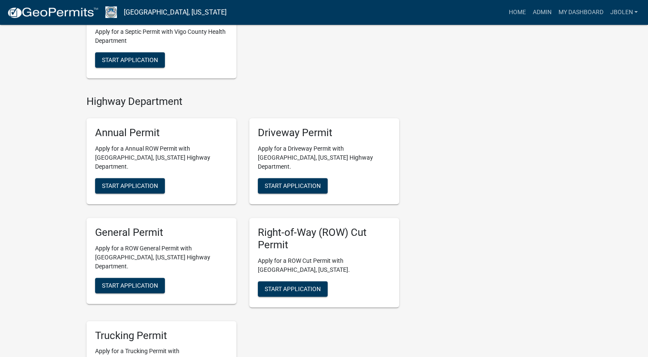
scroll to position [385, 0]
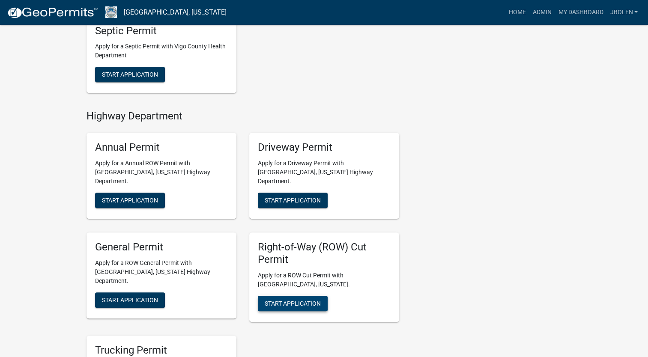
click at [309, 300] on span "Start Application" at bounding box center [293, 303] width 56 height 7
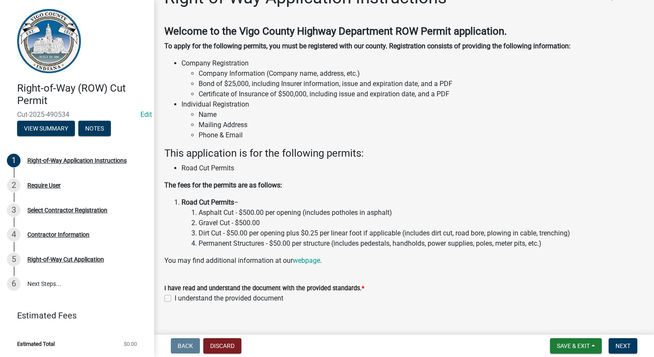
scroll to position [36, 0]
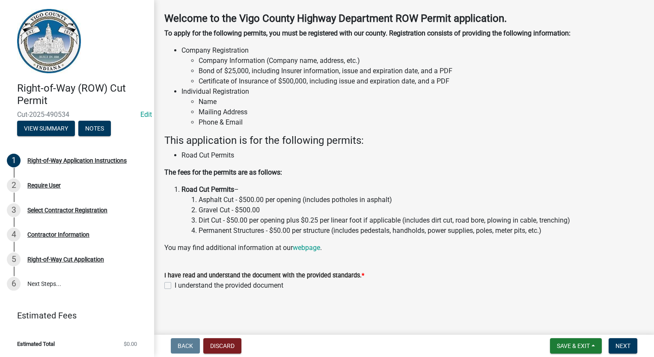
click at [175, 283] on label "I understand the provided document" at bounding box center [229, 285] width 109 height 10
click at [175, 283] on input "I understand the provided document" at bounding box center [178, 283] width 6 height 6
checkbox input "true"
drag, startPoint x: 624, startPoint y: 350, endPoint x: 621, endPoint y: 345, distance: 5.6
click at [624, 350] on button "Next" at bounding box center [623, 345] width 29 height 15
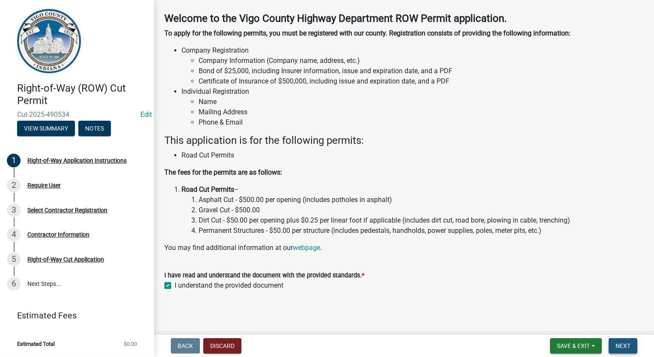
scroll to position [0, 0]
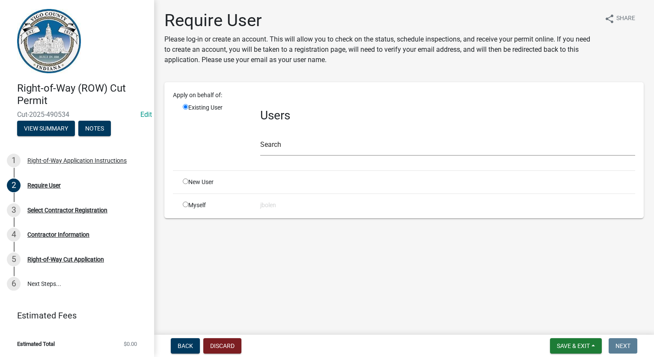
click at [185, 205] on input "radio" at bounding box center [186, 205] width 6 height 6
radio input "true"
radio input "false"
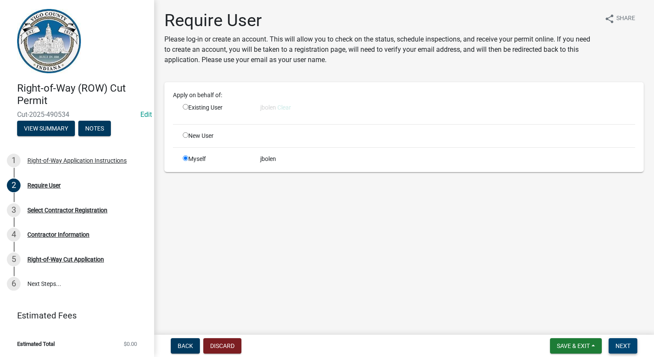
click at [630, 345] on button "Next" at bounding box center [623, 345] width 29 height 15
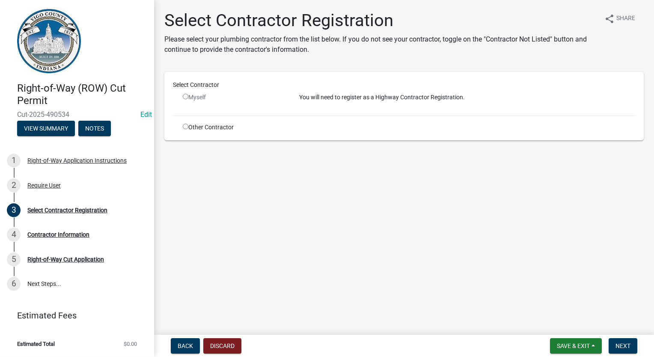
click at [183, 125] on input "radio" at bounding box center [186, 127] width 6 height 6
radio input "true"
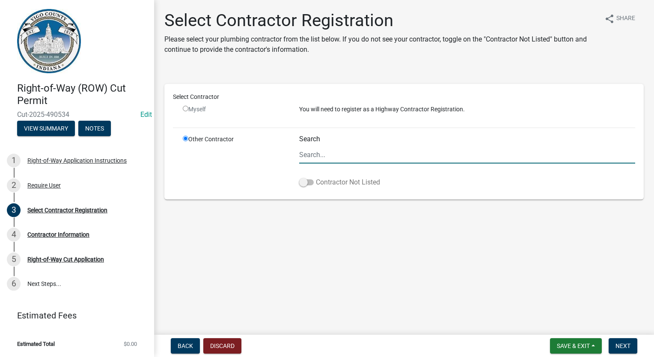
click at [305, 184] on span at bounding box center [306, 182] width 15 height 6
click at [316, 177] on input "Contractor Not Listed" at bounding box center [316, 177] width 0 height 0
click at [632, 354] on nav "Back Discard Save & Exit Save Save & Exit Next" at bounding box center [404, 346] width 500 height 22
click at [625, 350] on button "Next" at bounding box center [623, 345] width 29 height 15
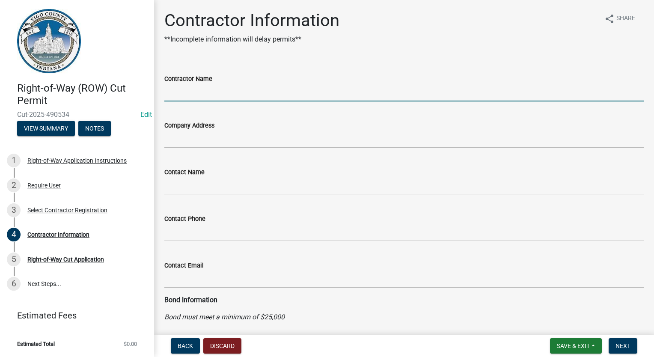
click at [193, 88] on input "Contractor Name" at bounding box center [403, 93] width 479 height 18
type input "FRONTIER COMMUNICATIONS"
click at [613, 345] on button "Next" at bounding box center [623, 345] width 29 height 15
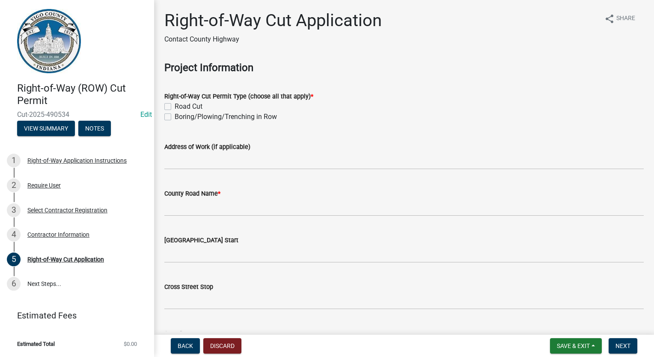
click at [175, 115] on label "Boring/Plowing/Trenching in Row" at bounding box center [226, 117] width 102 height 10
click at [175, 115] on input "Boring/Plowing/Trenching in Row" at bounding box center [178, 115] width 6 height 6
checkbox input "true"
checkbox input "false"
checkbox input "true"
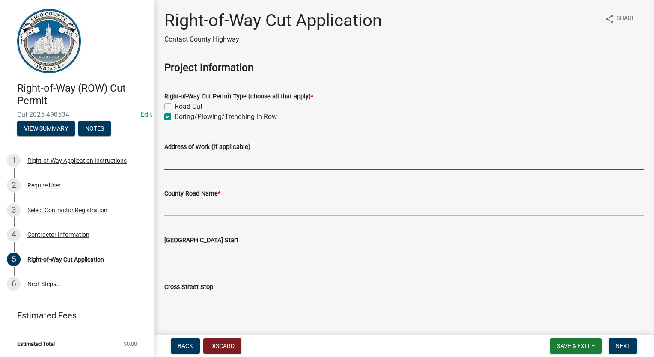
click at [202, 163] on input "Address of Work (if applicable)" at bounding box center [403, 161] width 479 height 18
type input "2831 E [PERSON_NAME]"
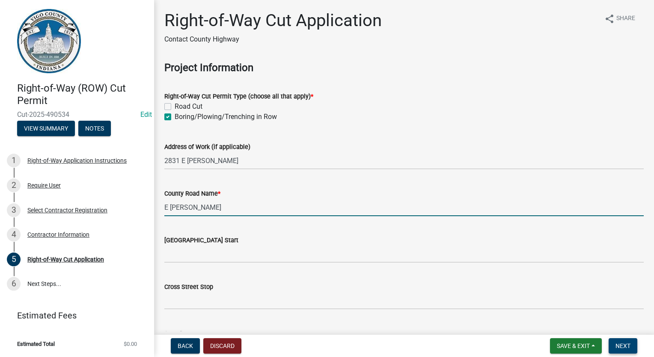
type input "E [PERSON_NAME]"
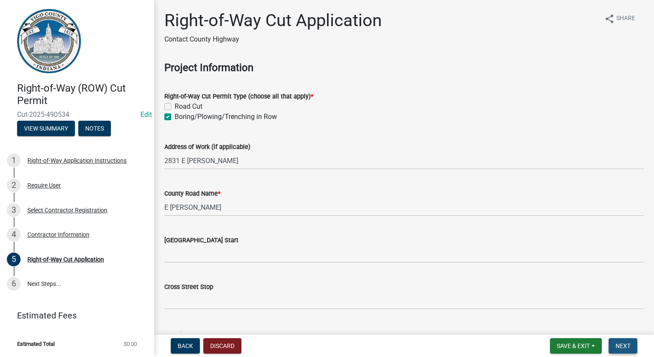
click at [616, 350] on button "Next" at bounding box center [623, 345] width 29 height 15
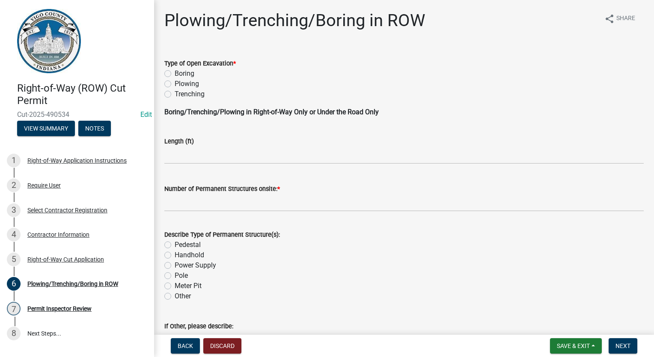
click at [175, 75] on label "Boring" at bounding box center [185, 73] width 20 height 10
click at [175, 74] on input "Boring" at bounding box center [178, 71] width 6 height 6
radio input "true"
click at [191, 151] on input "text" at bounding box center [403, 155] width 479 height 18
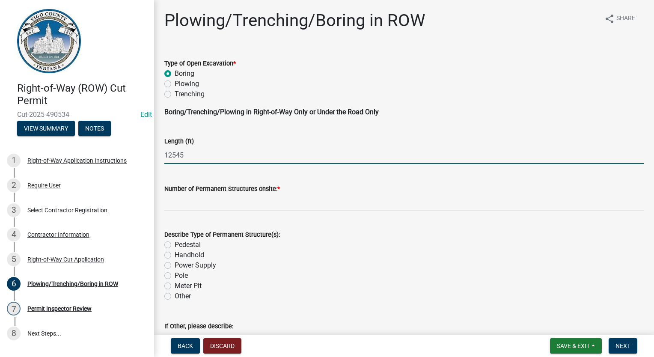
type input "12545"
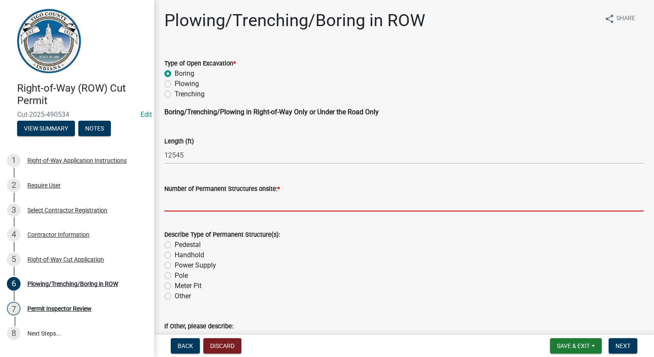
click at [192, 211] on input "text" at bounding box center [403, 203] width 479 height 18
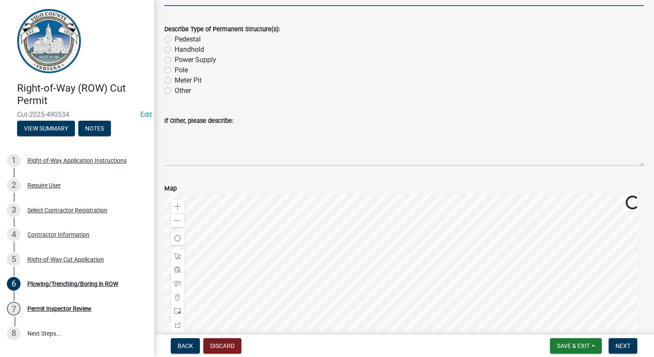
scroll to position [214, 0]
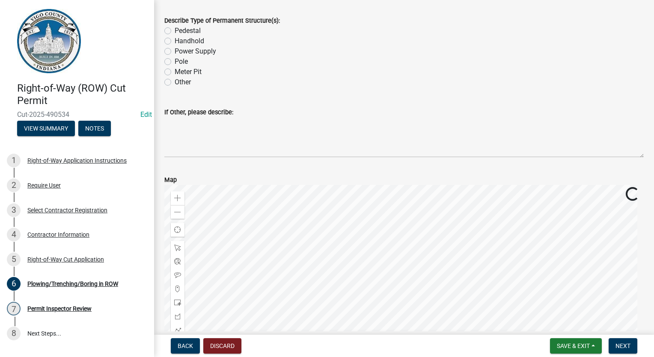
type input "82"
click at [204, 126] on textarea "If Other, please describe:" at bounding box center [403, 137] width 479 height 40
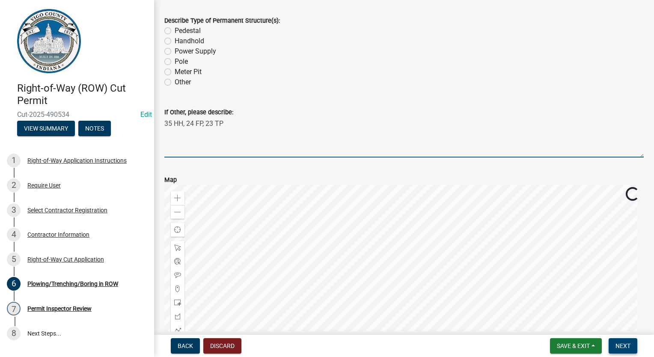
type textarea "35 HH, 24 FP, 23 TP"
click at [616, 345] on span "Next" at bounding box center [623, 345] width 15 height 7
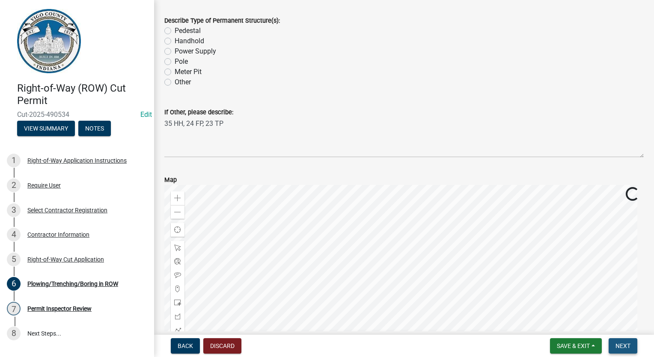
click at [628, 343] on span "Next" at bounding box center [623, 345] width 15 height 7
click at [628, 348] on span "Next" at bounding box center [623, 345] width 15 height 7
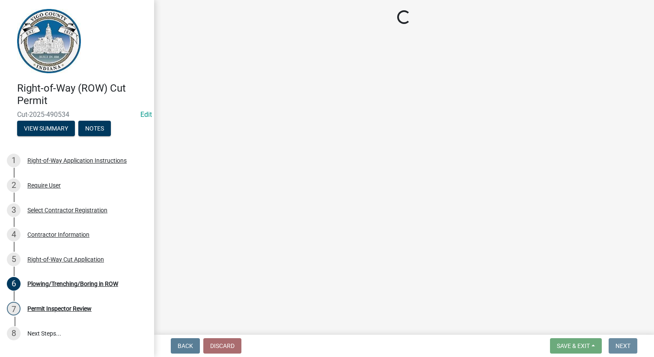
scroll to position [0, 0]
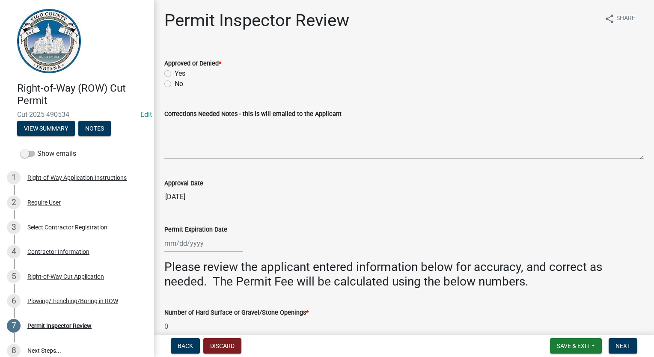
click at [175, 75] on label "Yes" at bounding box center [180, 73] width 11 height 10
click at [175, 74] on input "Yes" at bounding box center [178, 71] width 6 height 6
radio input "true"
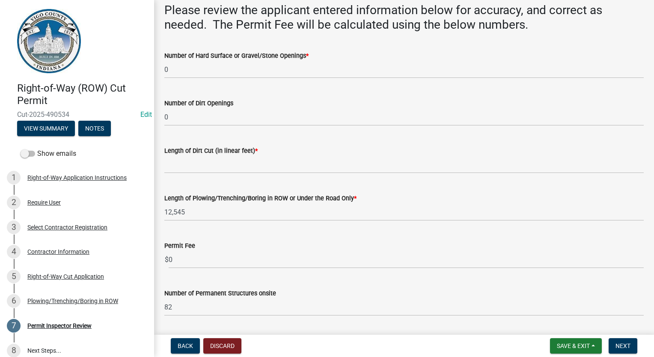
scroll to position [242, 0]
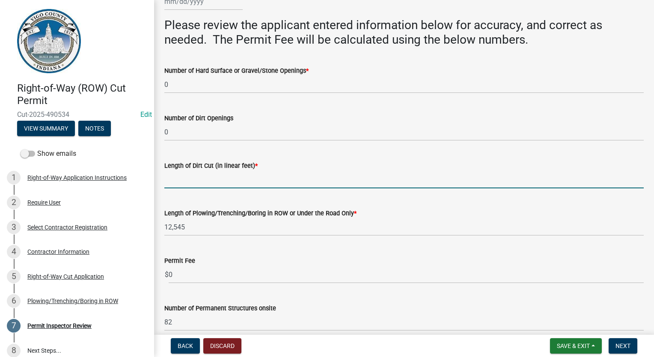
drag, startPoint x: 205, startPoint y: 185, endPoint x: 210, endPoint y: 184, distance: 5.0
click at [205, 185] on input "Length of Dirt Cut (in linear feet) *" at bounding box center [403, 180] width 479 height 18
type input "0"
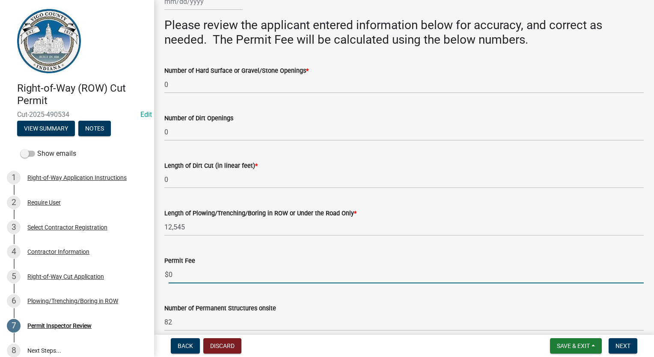
drag, startPoint x: 193, startPoint y: 266, endPoint x: 193, endPoint y: 271, distance: 5.6
click at [193, 271] on input "0" at bounding box center [406, 275] width 475 height 18
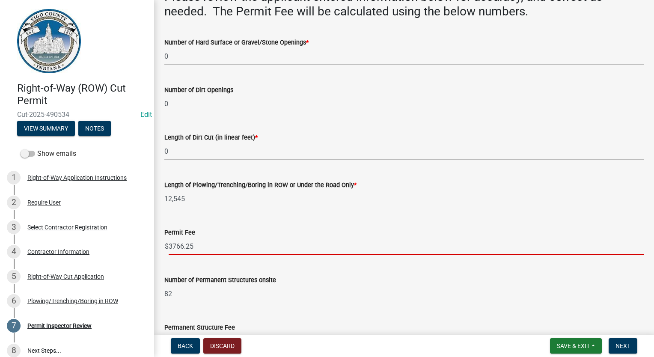
scroll to position [328, 0]
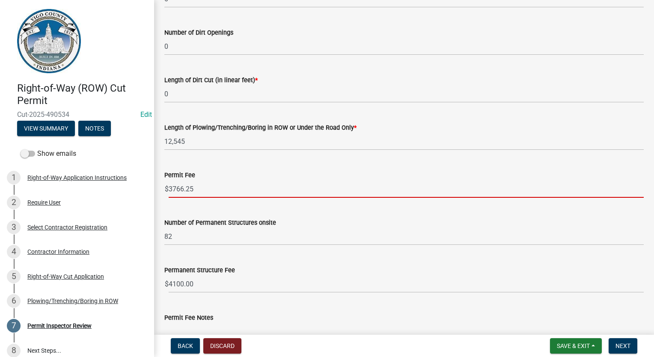
type input "3766.25"
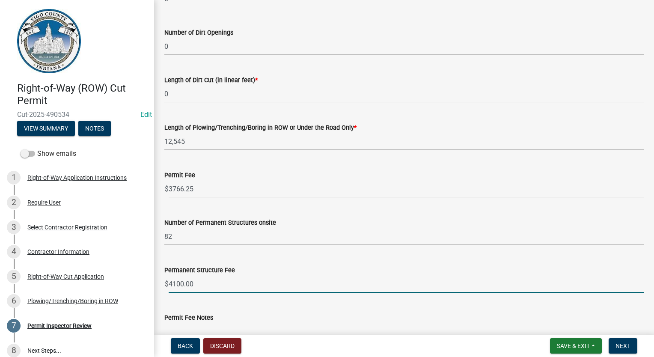
drag, startPoint x: 194, startPoint y: 281, endPoint x: 152, endPoint y: 274, distance: 41.7
click at [152, 274] on div "Right-of-Way (ROW) Cut Permit Cut-2025-490534 Edit View Summary Notes Show emai…" at bounding box center [327, 178] width 654 height 357
type input "2460"
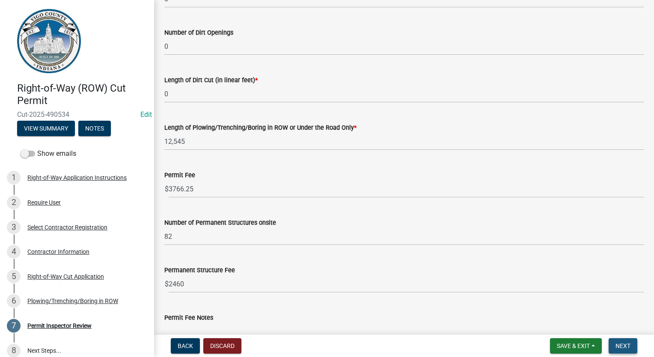
click at [625, 347] on span "Next" at bounding box center [623, 345] width 15 height 7
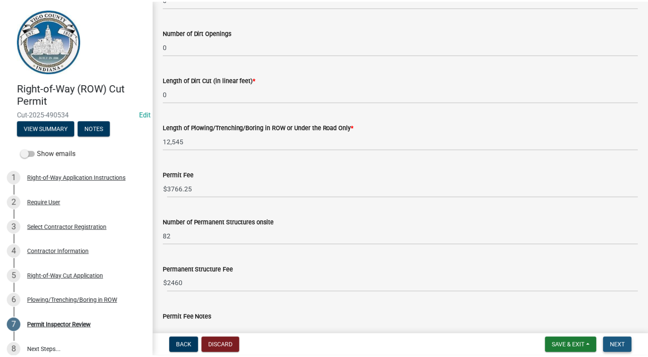
scroll to position [0, 0]
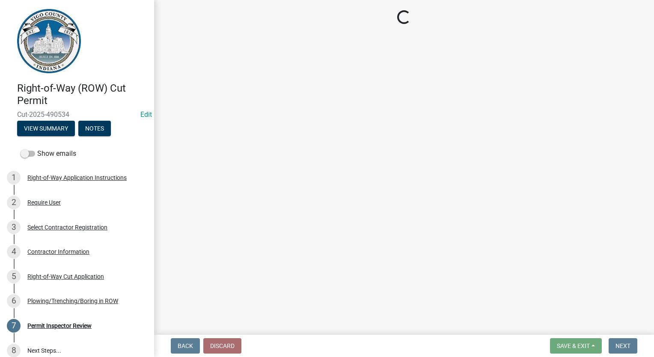
select select "3: 3"
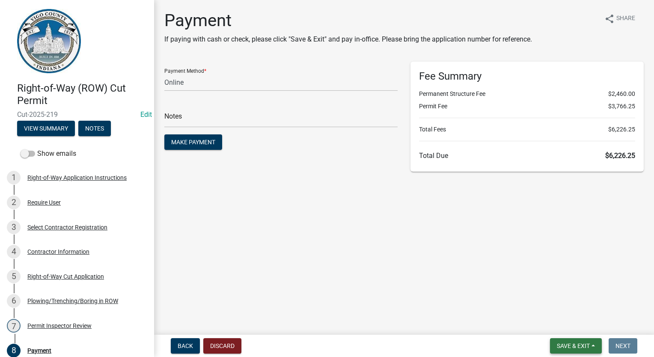
click at [557, 344] on span "Save & Exit" at bounding box center [573, 345] width 33 height 7
click at [566, 325] on button "Save & Exit" at bounding box center [567, 323] width 68 height 21
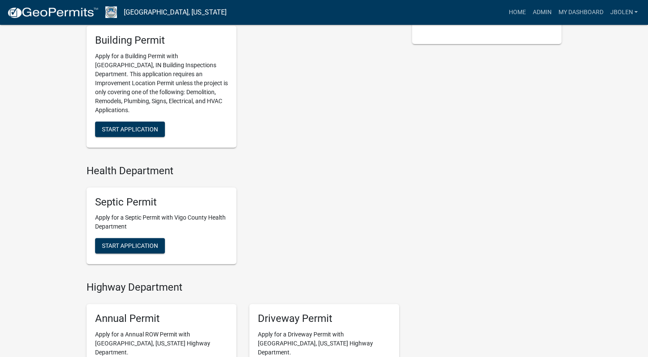
scroll to position [385, 0]
